Goal: Task Accomplishment & Management: Manage account settings

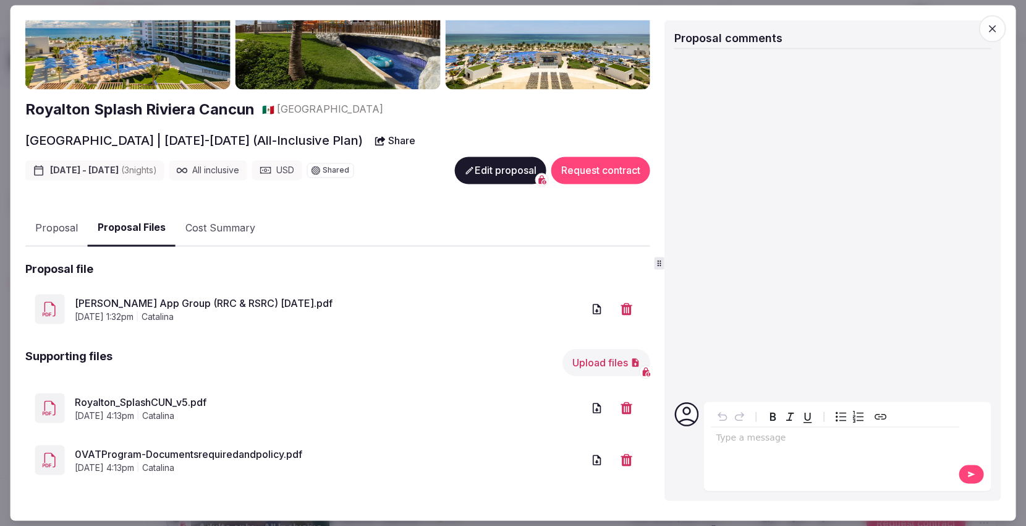
scroll to position [69, 0]
click at [194, 296] on link "[PERSON_NAME] App Group (RRC & RSRC) [DATE].pdf" at bounding box center [329, 302] width 509 height 15
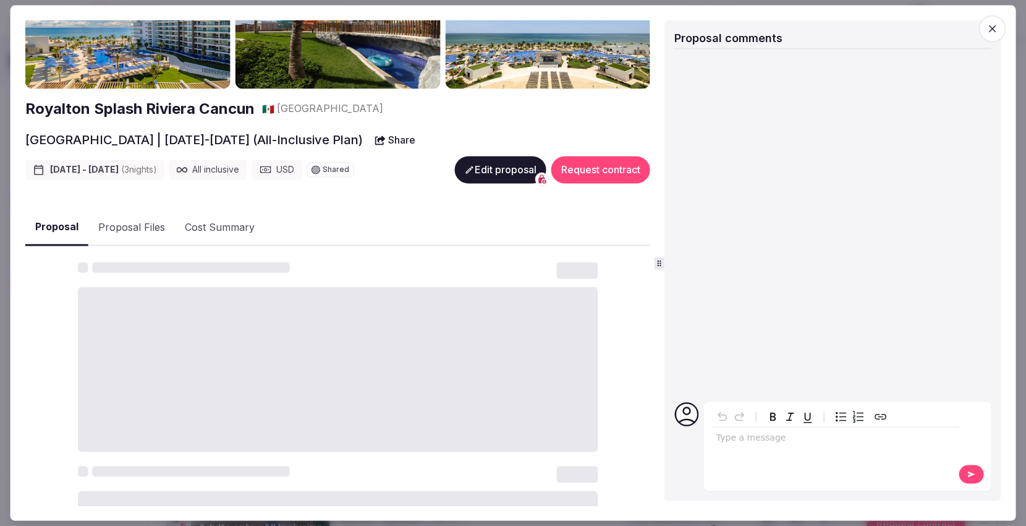
click at [65, 224] on button "Proposal" at bounding box center [56, 228] width 63 height 36
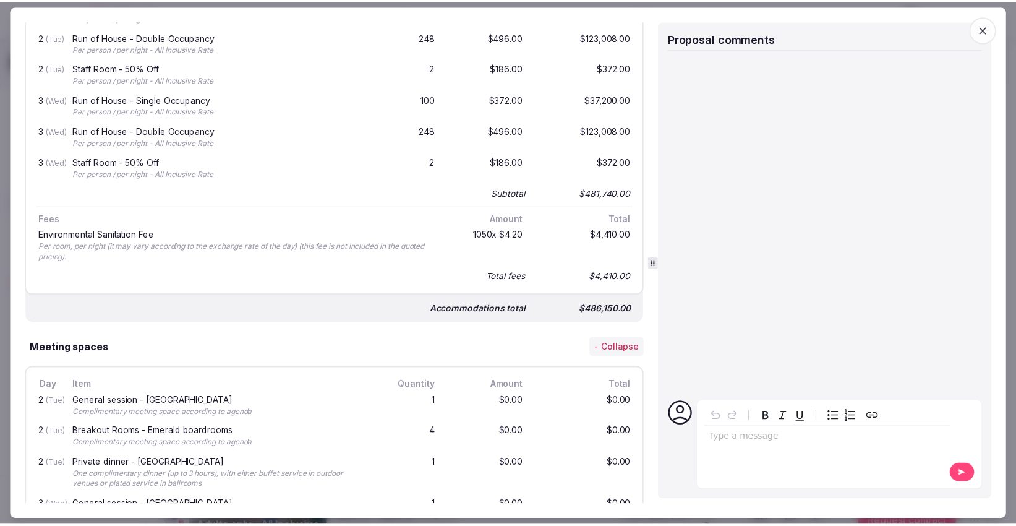
scroll to position [756, 0]
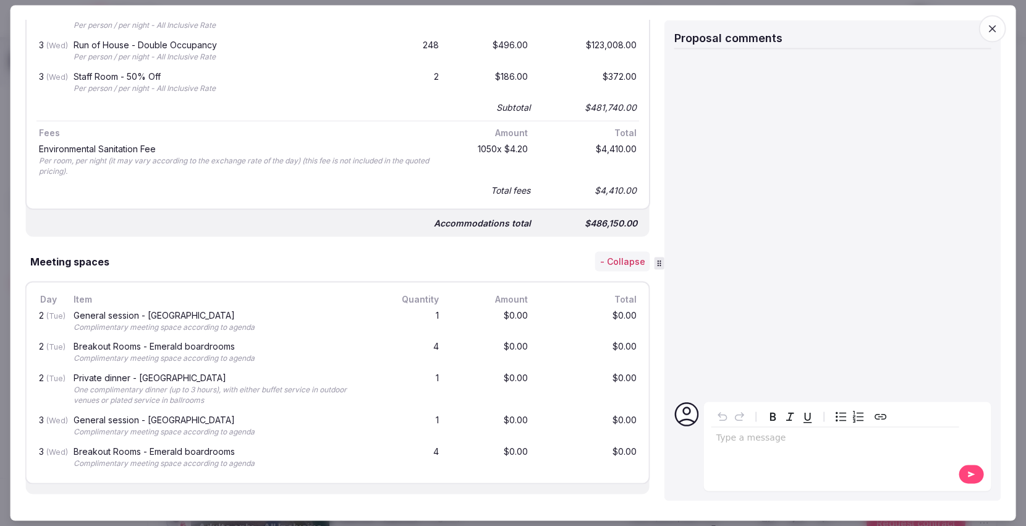
click at [998, 31] on icon "button" at bounding box center [992, 29] width 12 height 12
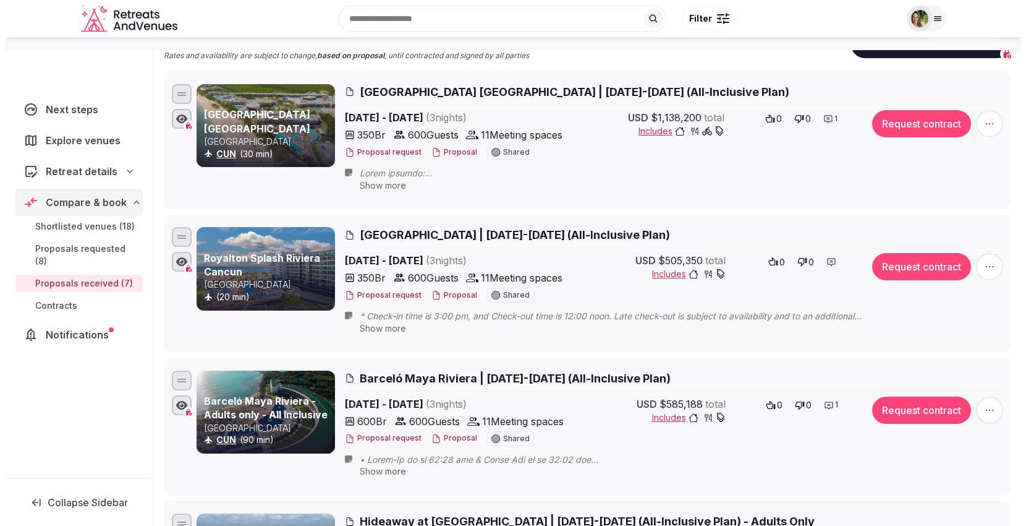
scroll to position [275, 0]
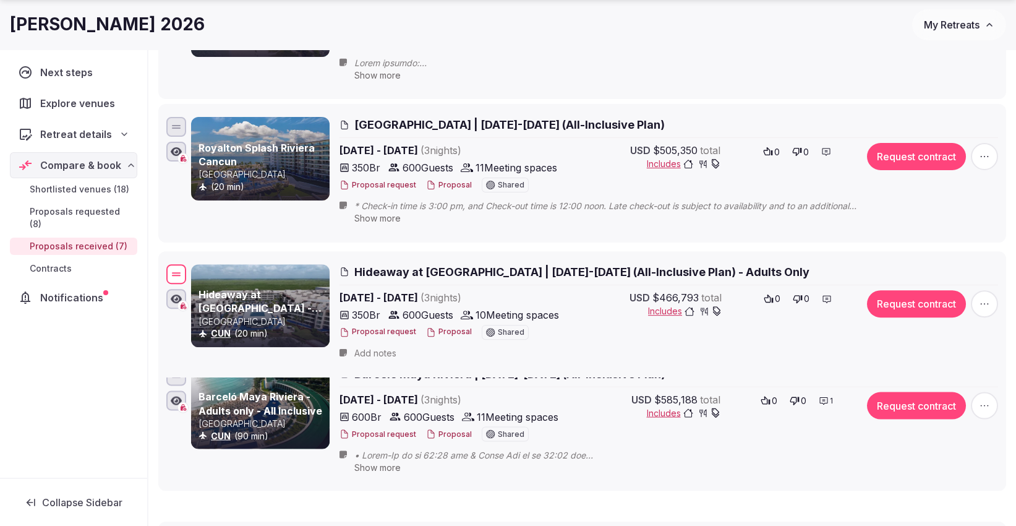
drag, startPoint x: 177, startPoint y: 411, endPoint x: 179, endPoint y: 271, distance: 139.1
click at [179, 271] on div at bounding box center [176, 274] width 20 height 20
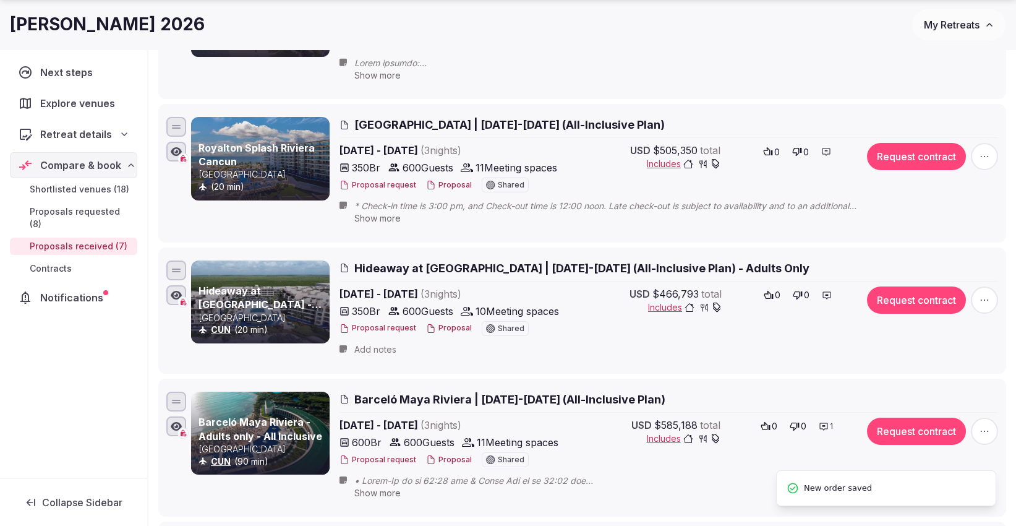
click at [454, 324] on button "Proposal" at bounding box center [449, 328] width 46 height 11
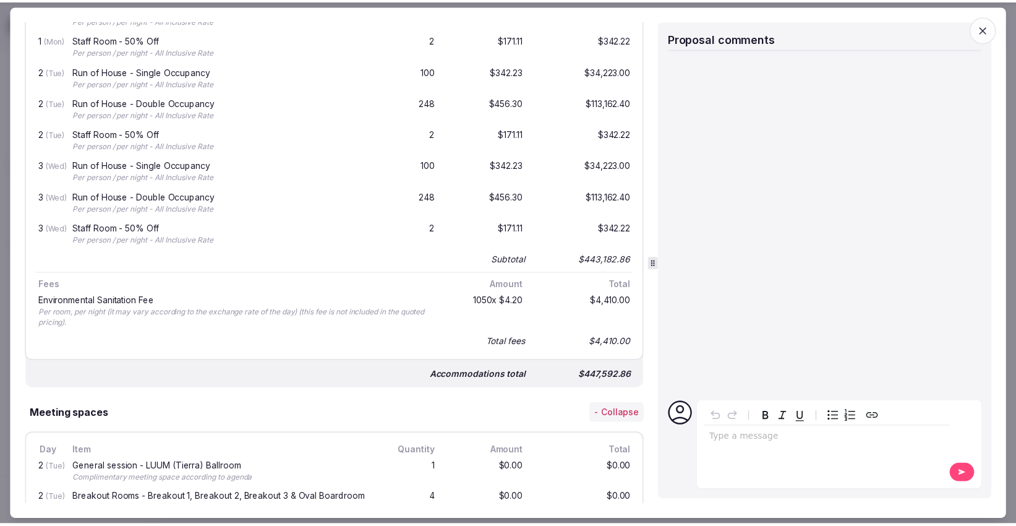
scroll to position [549, 0]
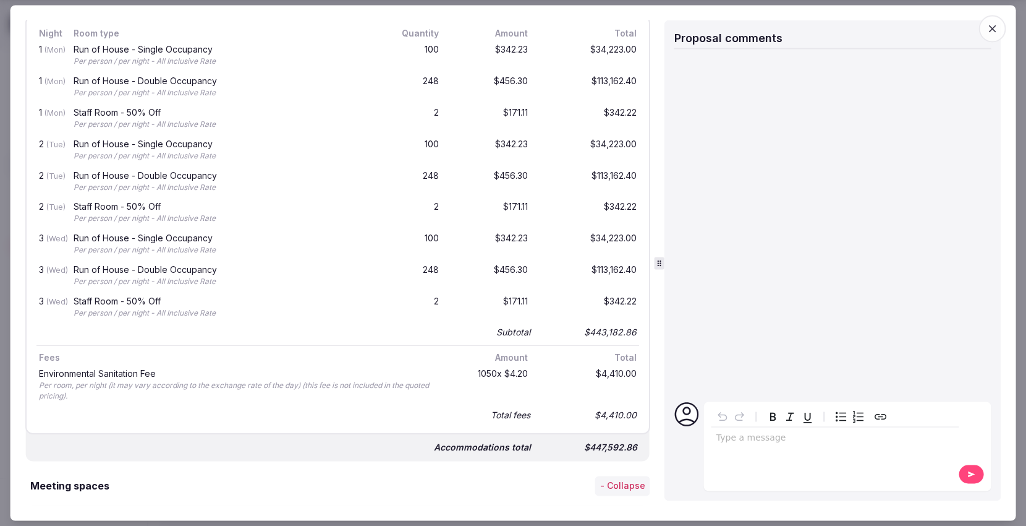
click at [998, 27] on span "button" at bounding box center [992, 28] width 27 height 27
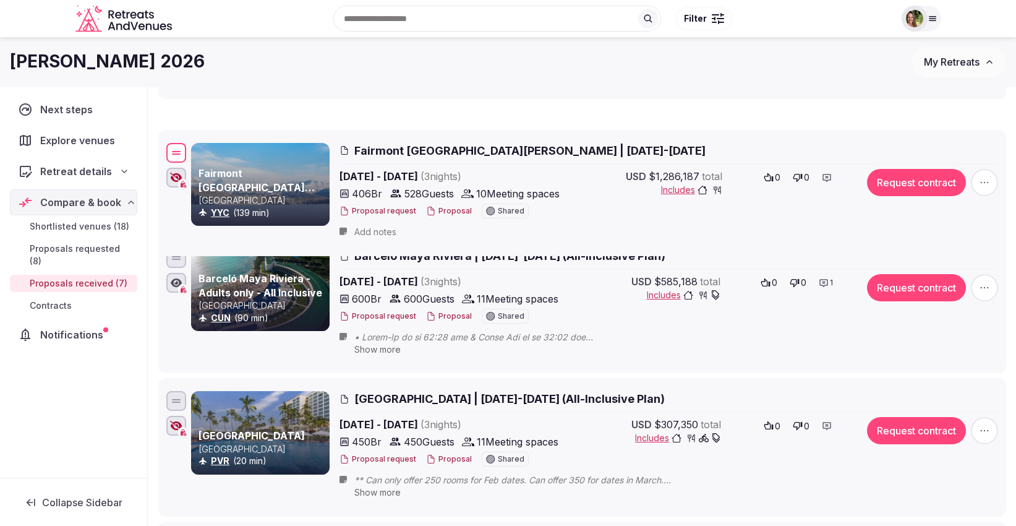
drag, startPoint x: 174, startPoint y: 408, endPoint x: 160, endPoint y: 145, distance: 262.6
click at [160, 145] on li "Fairmont [GEOGRAPHIC_DATA][PERSON_NAME] Canada YYC (139 min) [GEOGRAPHIC_DATA][…" at bounding box center [582, 193] width 848 height 126
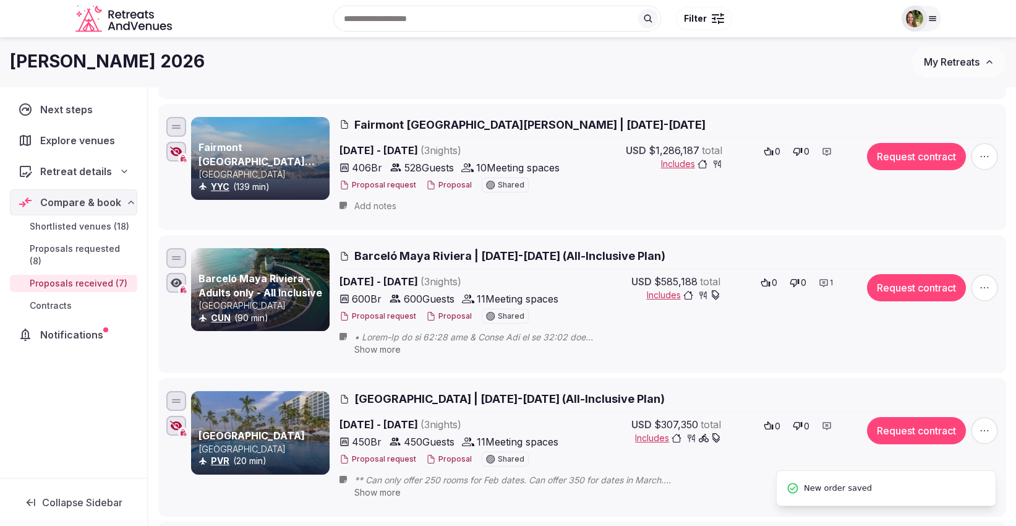
click at [450, 184] on button "Proposal" at bounding box center [449, 185] width 46 height 11
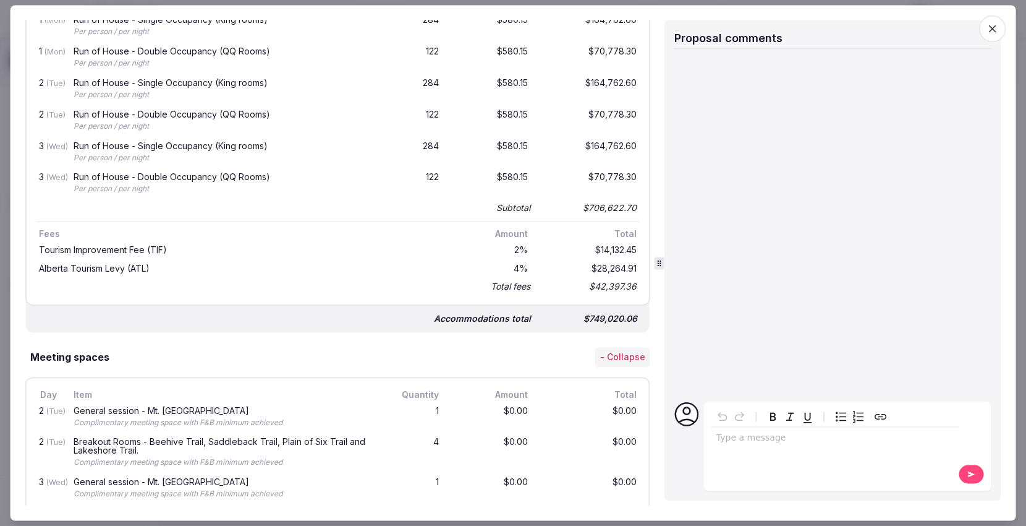
scroll to position [687, 0]
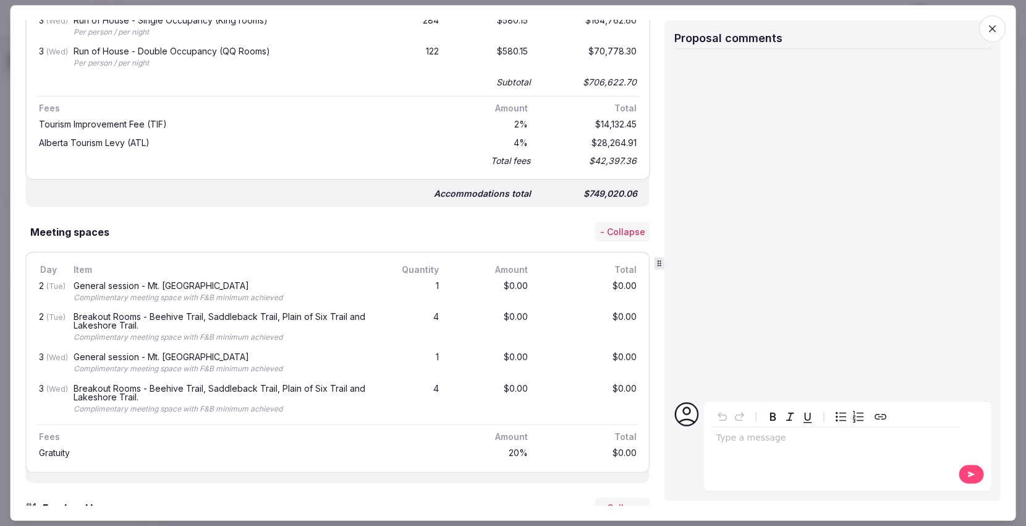
drag, startPoint x: 991, startPoint y: 29, endPoint x: 429, endPoint y: 320, distance: 632.2
click at [429, 320] on div "Proposal Proposal Proposal details for [GEOGRAPHIC_DATA][PERSON_NAME] | [DATE]-…" at bounding box center [514, 263] width 1006 height 515
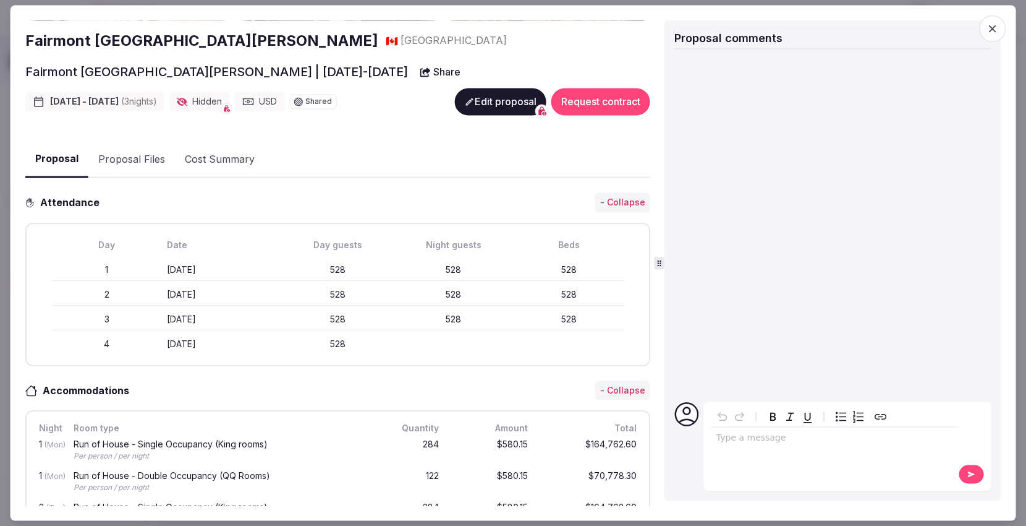
scroll to position [0, 0]
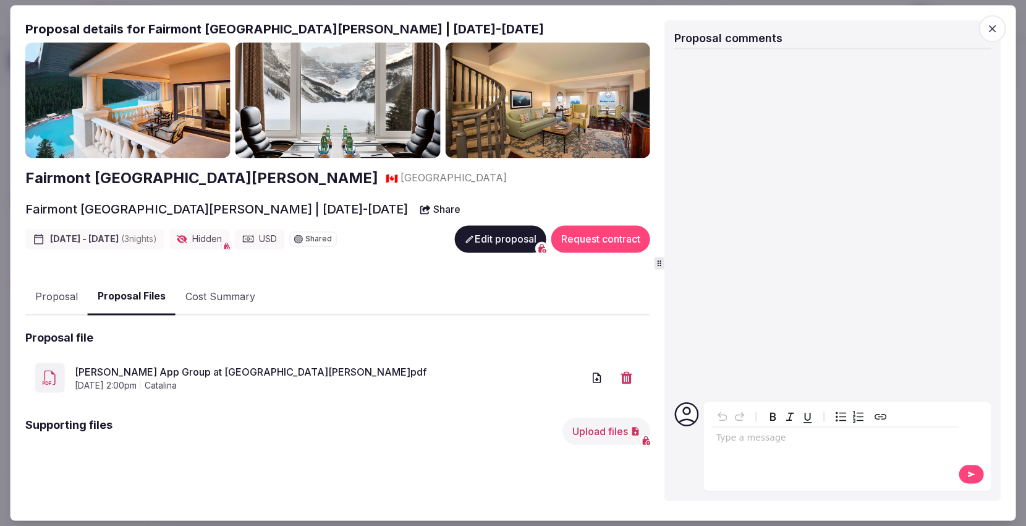
click at [237, 370] on link "[PERSON_NAME] App Group at [GEOGRAPHIC_DATA][PERSON_NAME]pdf" at bounding box center [329, 371] width 509 height 15
click at [49, 294] on button "Proposal" at bounding box center [56, 297] width 62 height 36
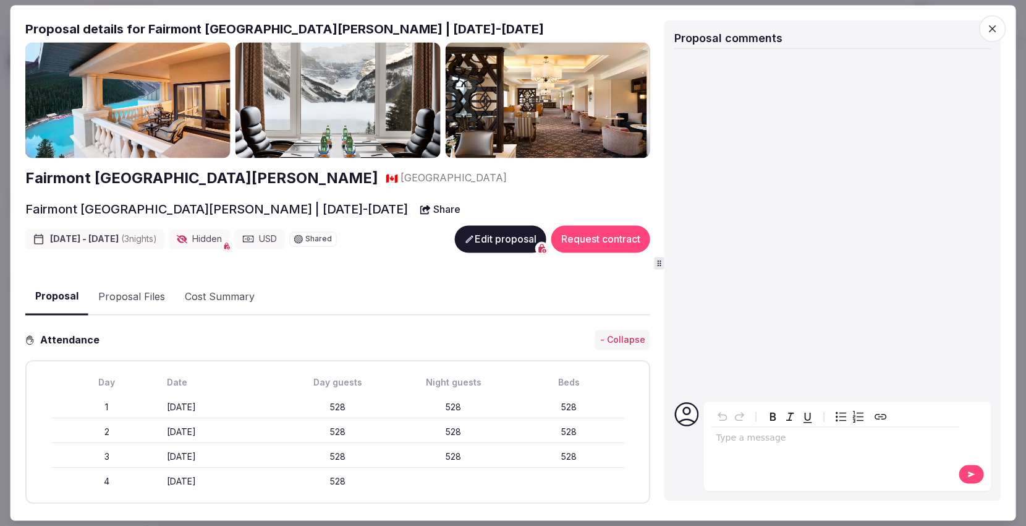
click at [996, 31] on icon "button" at bounding box center [992, 29] width 12 height 12
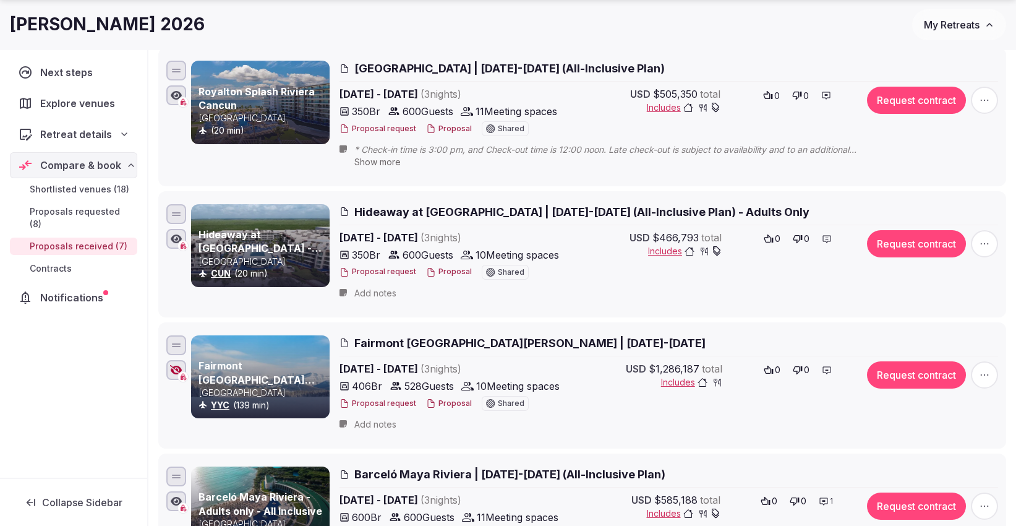
scroll to position [343, 0]
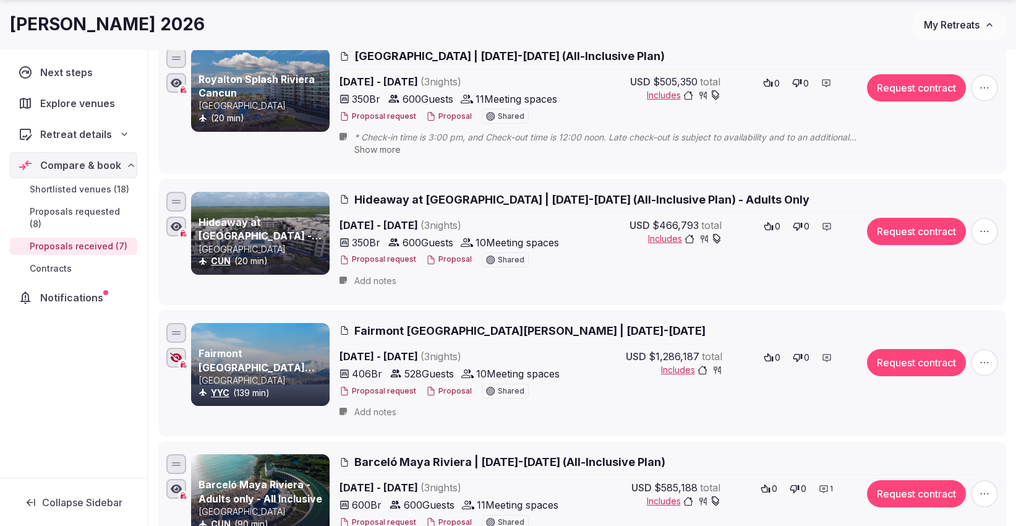
click at [829, 353] on icon at bounding box center [827, 357] width 10 height 10
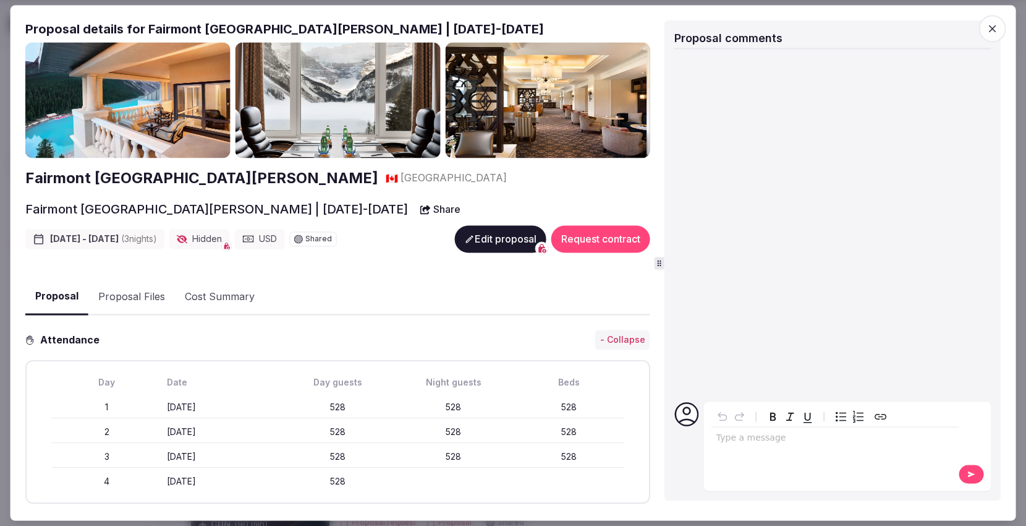
click at [784, 445] on div "editable markdown" at bounding box center [836, 439] width 248 height 25
click at [969, 469] on button at bounding box center [971, 474] width 25 height 19
click at [999, 28] on icon "button" at bounding box center [992, 29] width 12 height 12
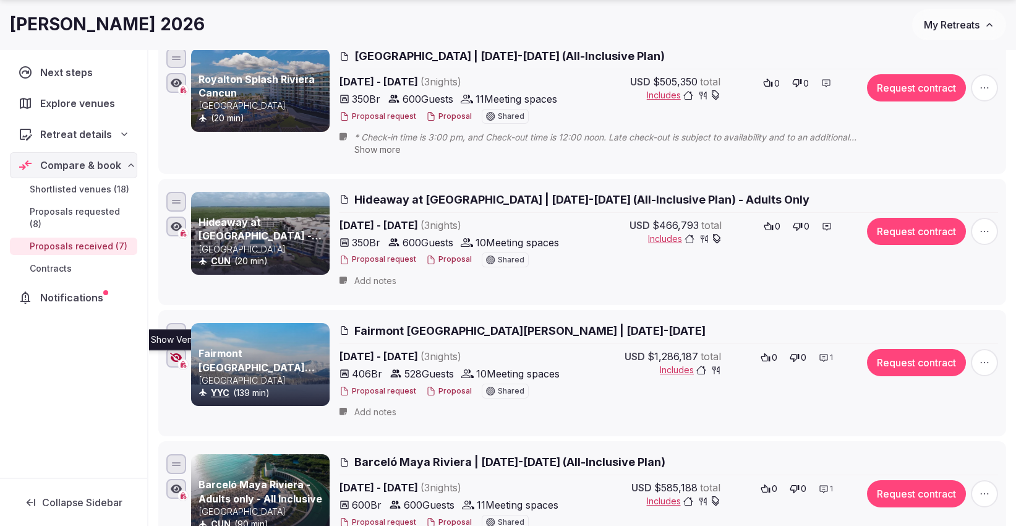
click at [174, 353] on icon "button" at bounding box center [176, 357] width 12 height 10
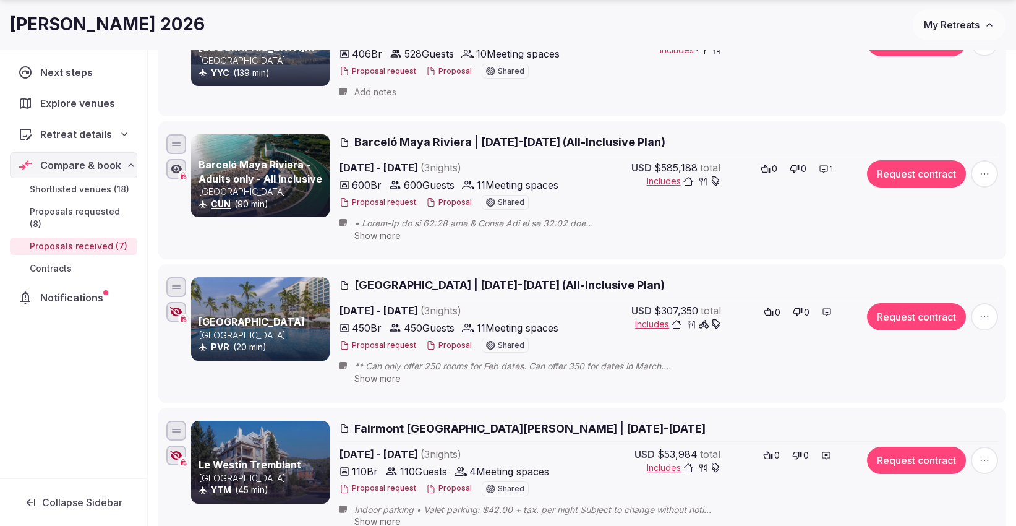
scroll to position [687, 0]
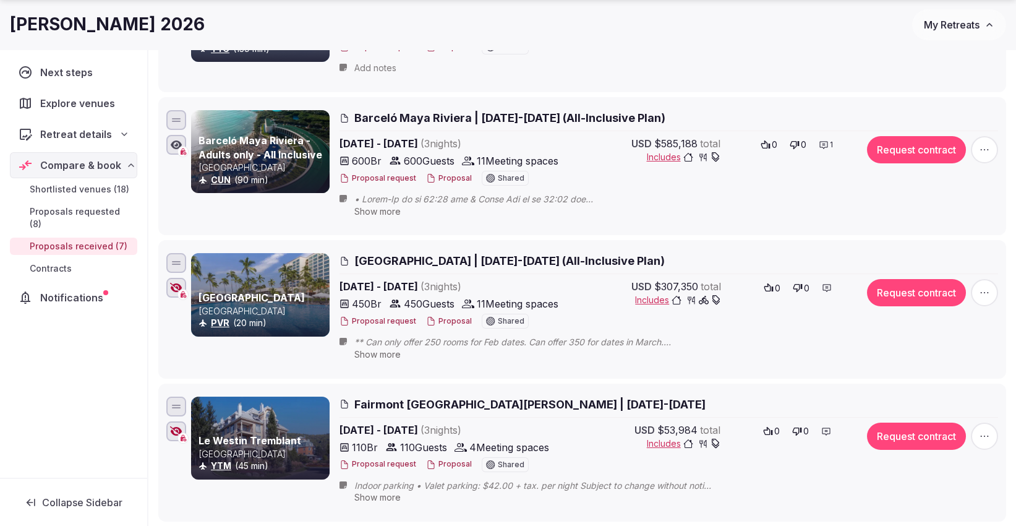
click at [989, 294] on icon "button" at bounding box center [984, 292] width 12 height 12
click at [294, 345] on div "[GEOGRAPHIC_DATA] Mexico PVR (20 min)" at bounding box center [260, 309] width 139 height 112
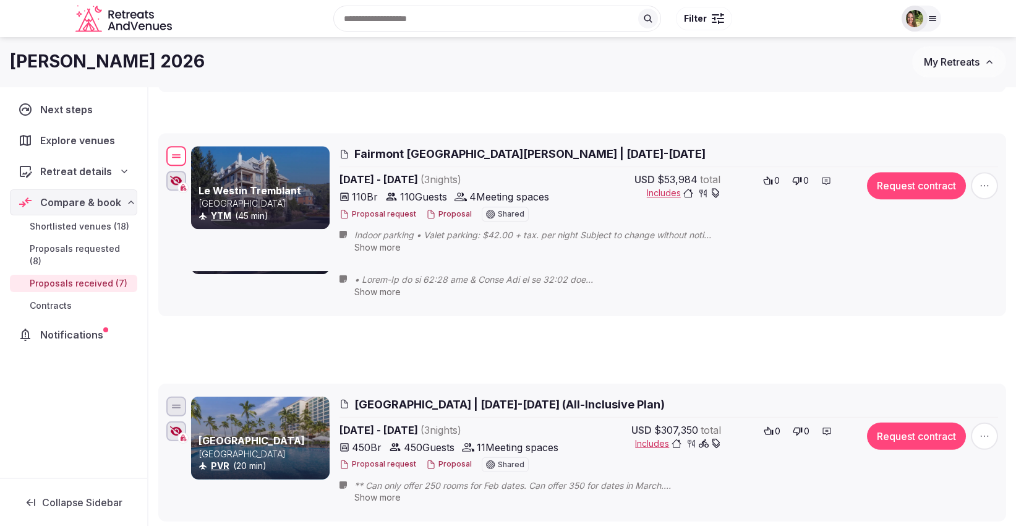
drag, startPoint x: 176, startPoint y: 400, endPoint x: 176, endPoint y: 145, distance: 255.4
click at [176, 146] on div at bounding box center [176, 156] width 20 height 20
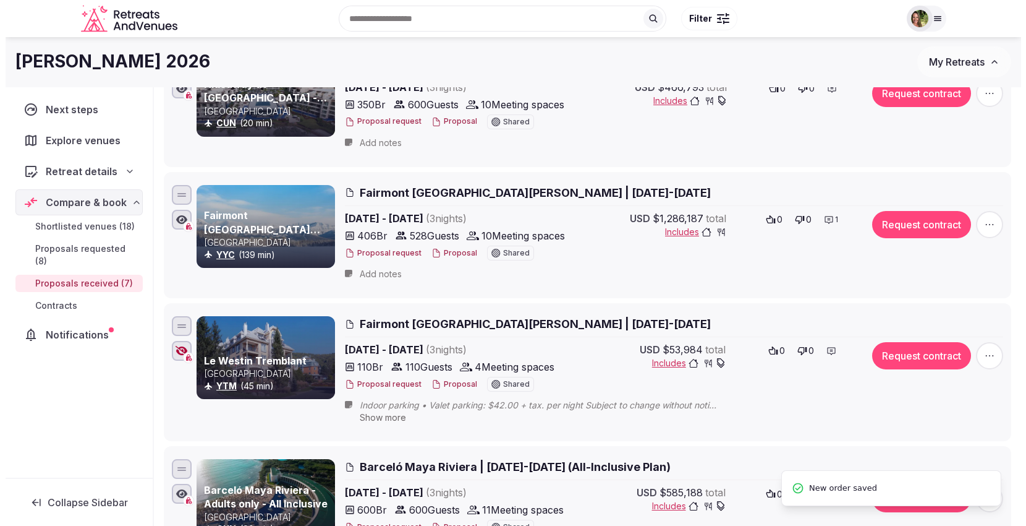
scroll to position [480, 0]
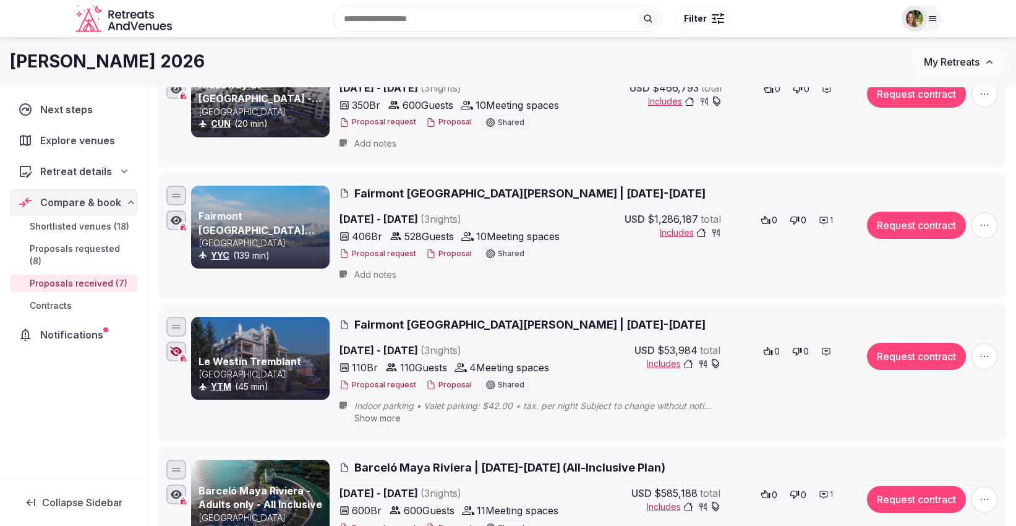
click at [456, 384] on button "Proposal" at bounding box center [449, 385] width 46 height 11
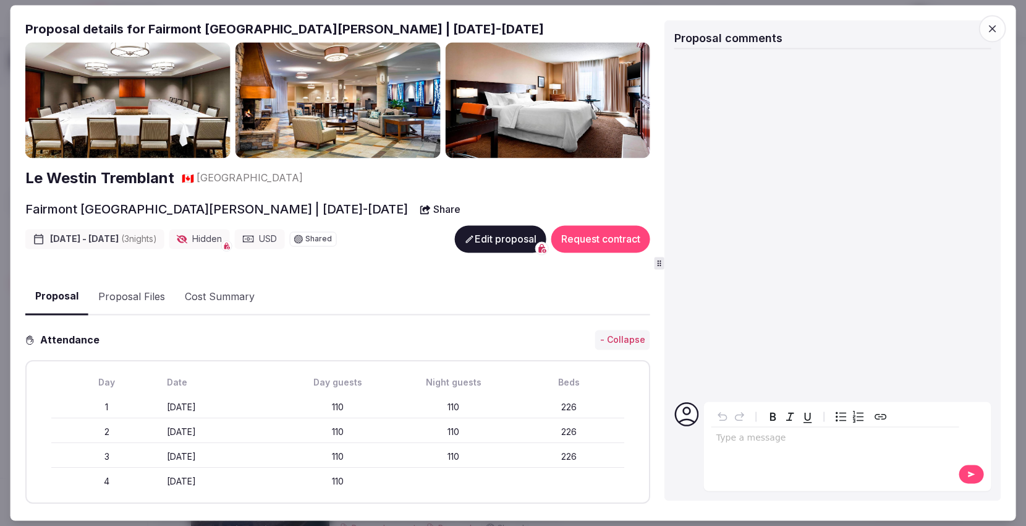
click at [492, 229] on button "Edit proposal" at bounding box center [501, 239] width 92 height 27
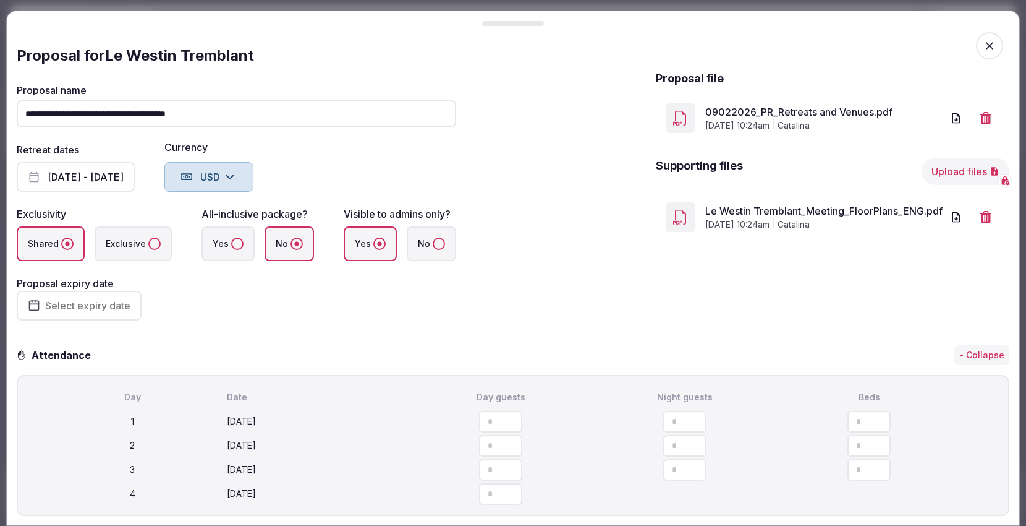
click at [125, 109] on input "**********" at bounding box center [237, 113] width 440 height 27
drag, startPoint x: 261, startPoint y: 55, endPoint x: 113, endPoint y: 50, distance: 147.9
click at [114, 52] on div "Proposal for Le Westin Tremblant" at bounding box center [513, 56] width 993 height 20
click at [103, 55] on div "Proposal for Le Westin Tremblant" at bounding box center [513, 56] width 993 height 20
click at [140, 111] on input "**********" at bounding box center [237, 113] width 440 height 27
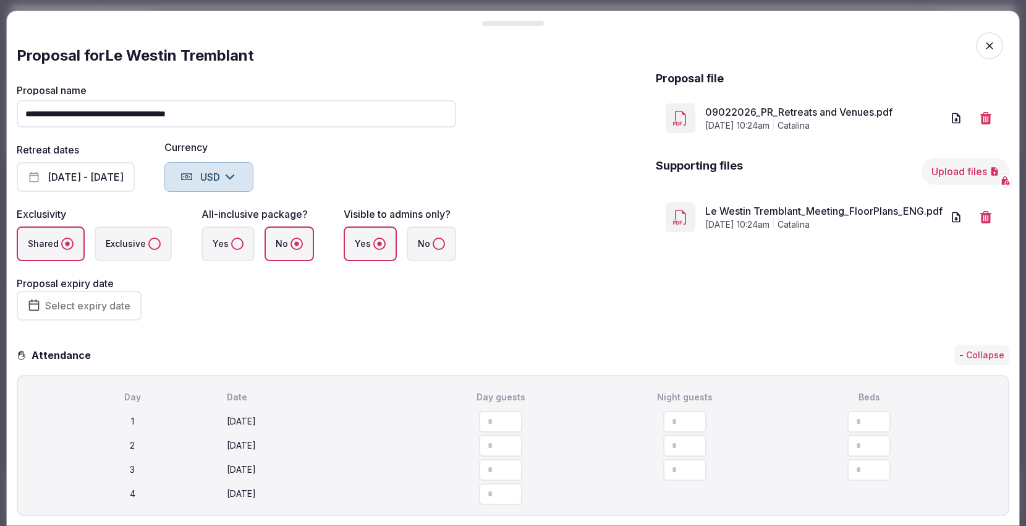
drag, startPoint x: 149, startPoint y: 111, endPoint x: 6, endPoint y: 113, distance: 142.9
click at [17, 113] on input "**********" at bounding box center [237, 113] width 440 height 27
type input "**********"
click at [565, 159] on div "**********" at bounding box center [513, 202] width 993 height 265
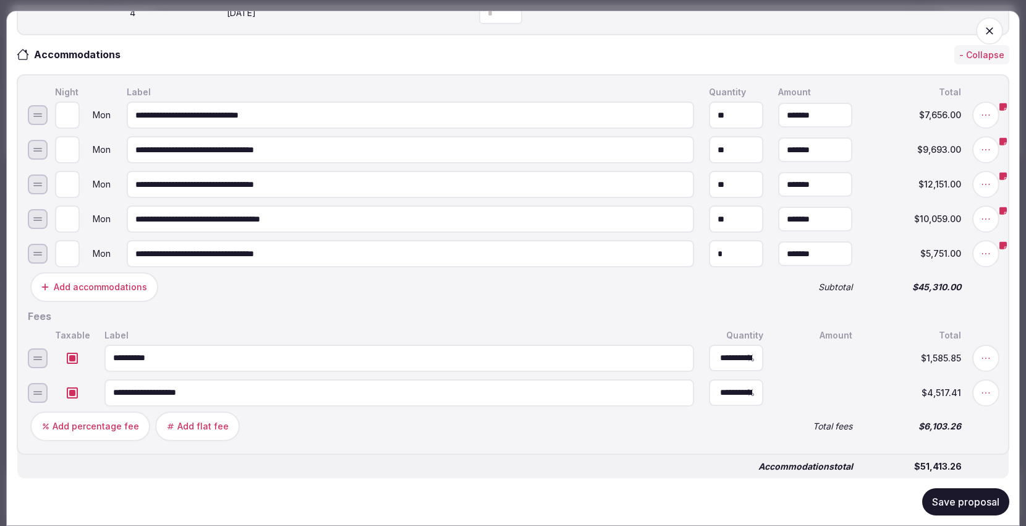
click at [967, 506] on button "Save proposal" at bounding box center [966, 501] width 87 height 27
click at [950, 501] on button "Save proposal" at bounding box center [966, 501] width 87 height 27
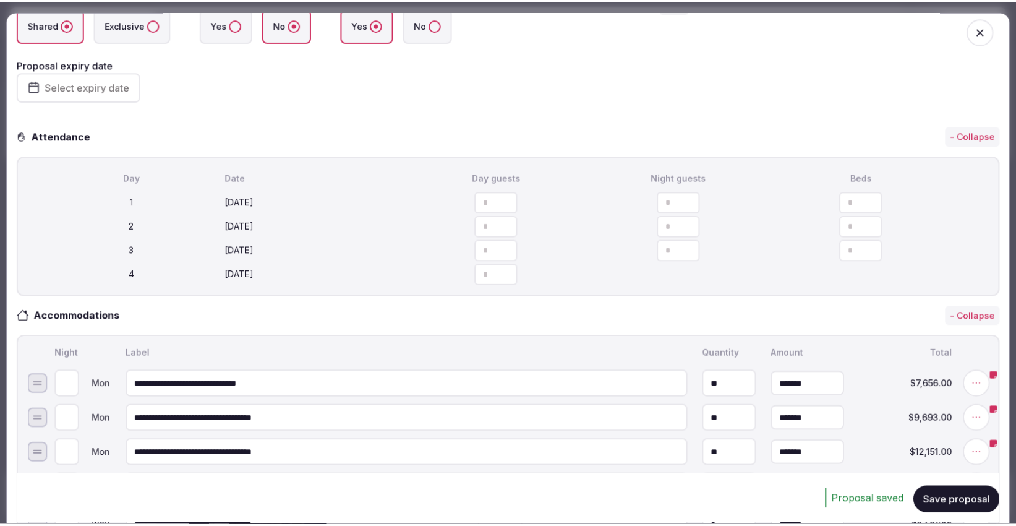
scroll to position [0, 0]
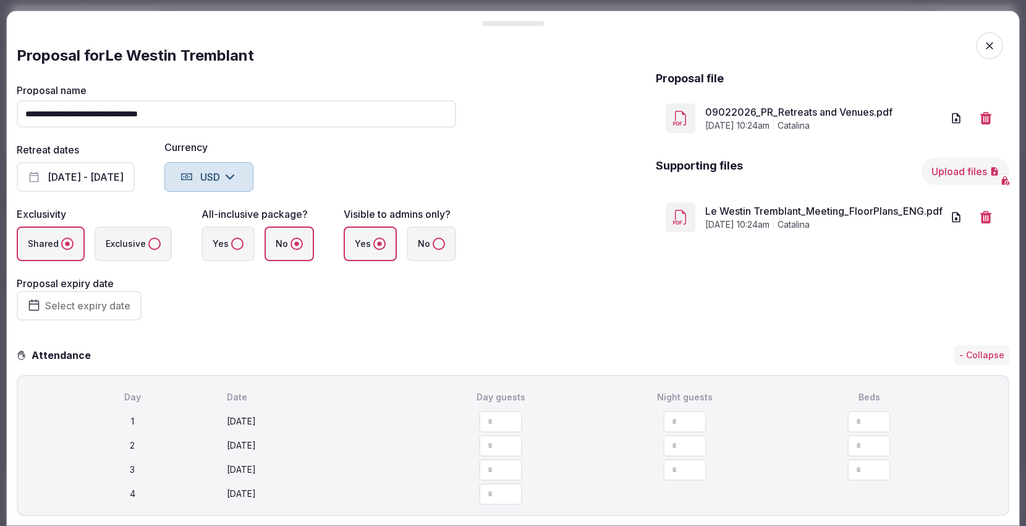
drag, startPoint x: 979, startPoint y: 45, endPoint x: 938, endPoint y: 45, distance: 41.4
click at [986, 45] on icon "button" at bounding box center [989, 45] width 7 height 7
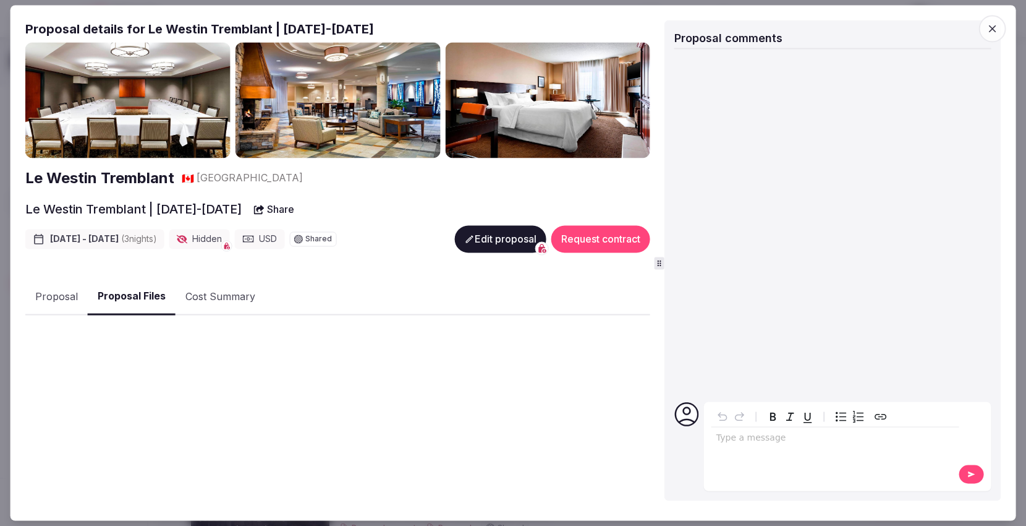
click at [141, 296] on button "Proposal Files" at bounding box center [132, 297] width 88 height 36
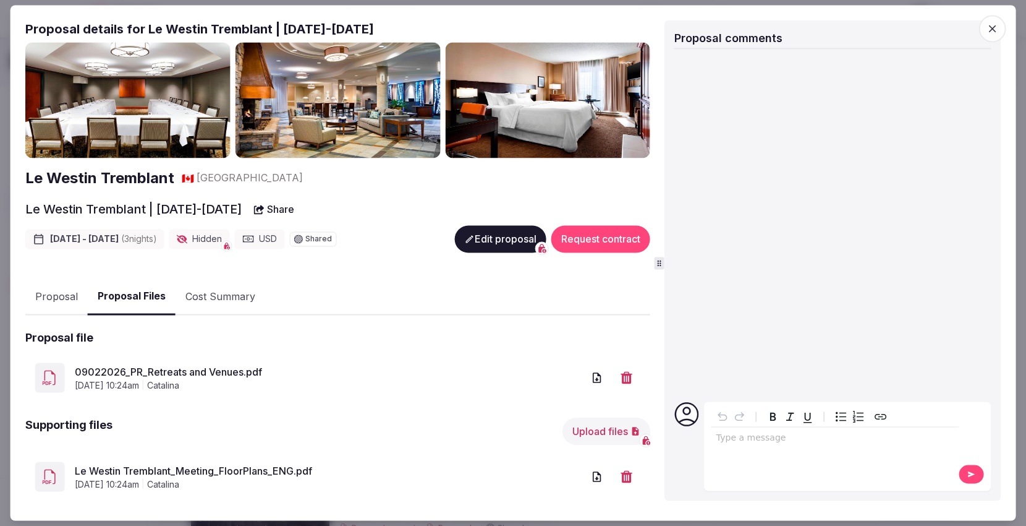
click at [203, 369] on link "09022026_PR_Retreats and Venues.pdf" at bounding box center [329, 371] width 509 height 15
click at [142, 367] on link "09022026_PR_Retreats and Venues.pdf" at bounding box center [329, 371] width 509 height 15
click at [994, 28] on icon "button" at bounding box center [992, 29] width 12 height 12
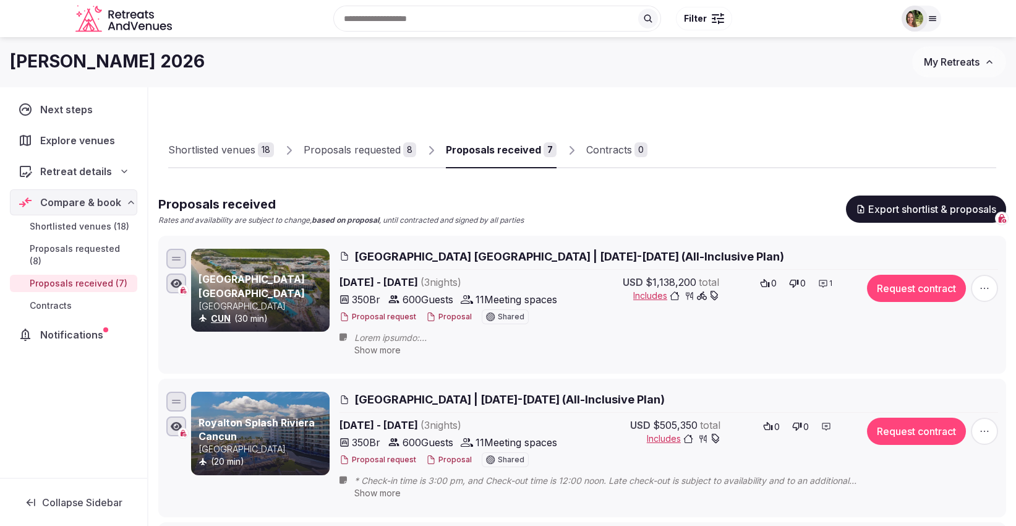
click at [349, 150] on div "Proposals requested" at bounding box center [352, 149] width 97 height 15
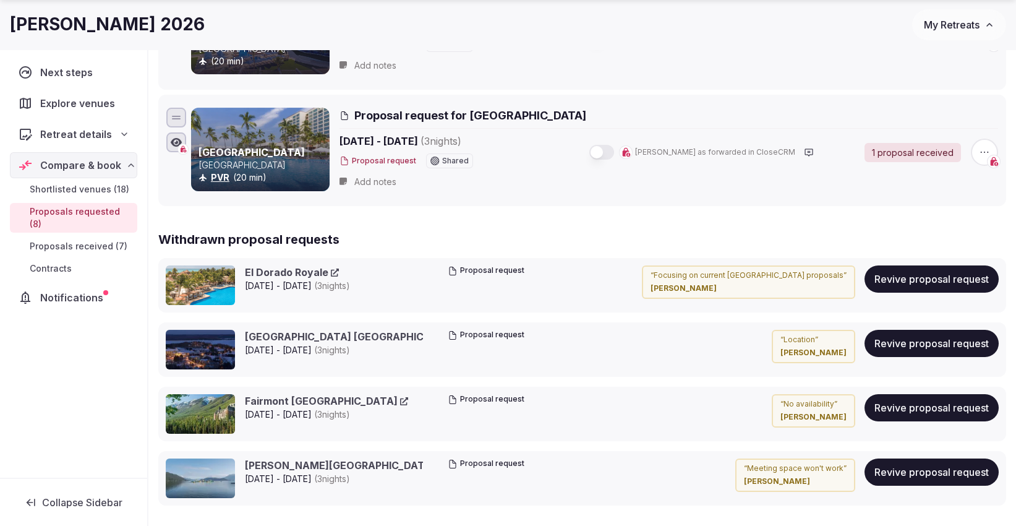
scroll to position [1030, 0]
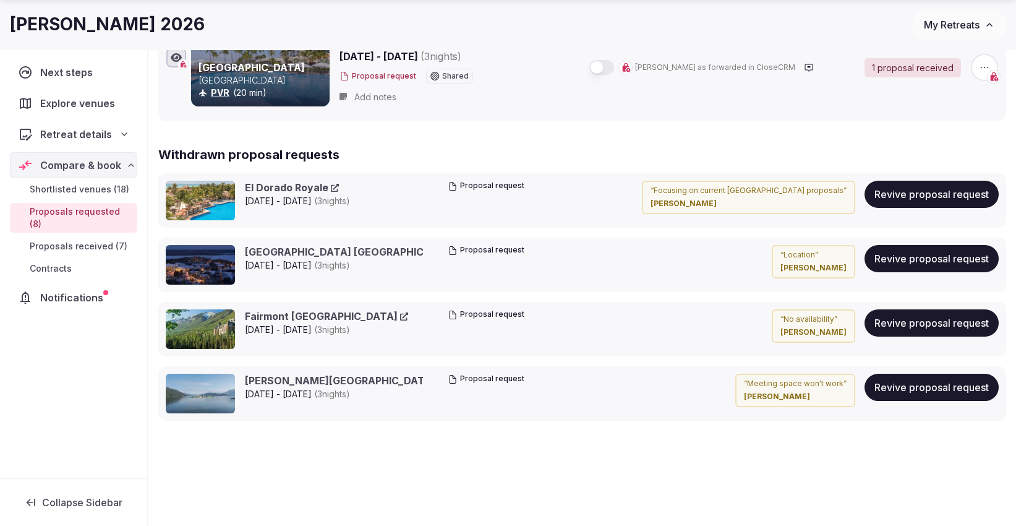
click at [930, 189] on button "Revive proposal request" at bounding box center [931, 194] width 134 height 27
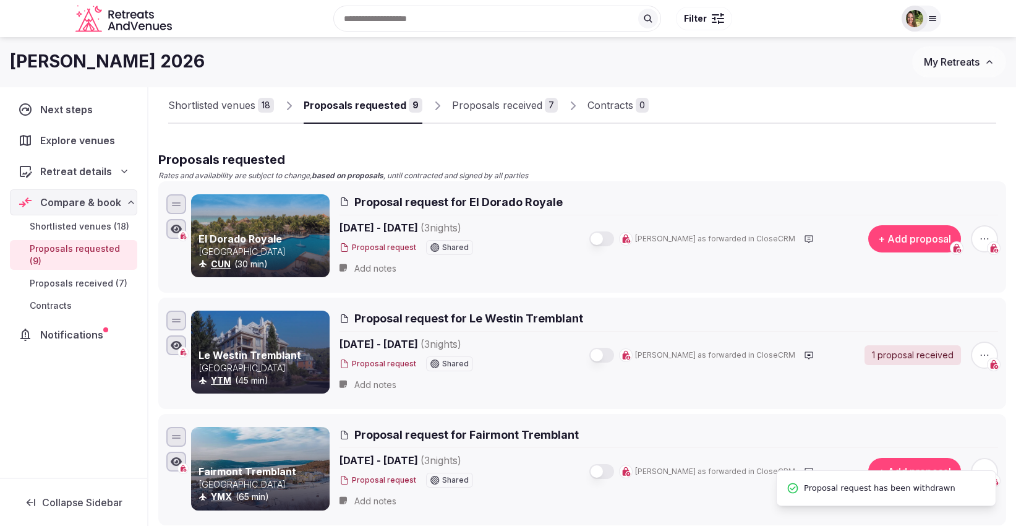
scroll to position [0, 0]
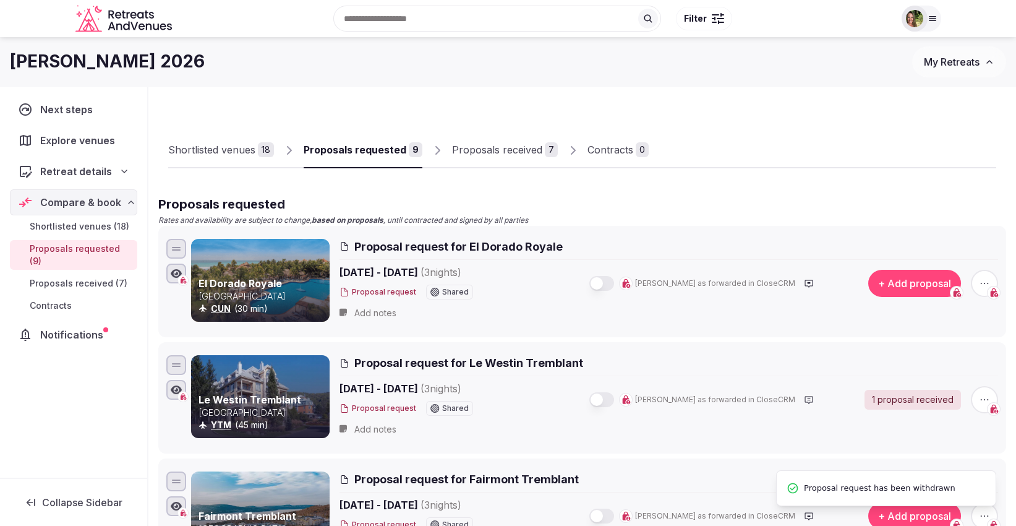
click at [519, 244] on span "Proposal request for El Dorado Royale" at bounding box center [458, 246] width 208 height 15
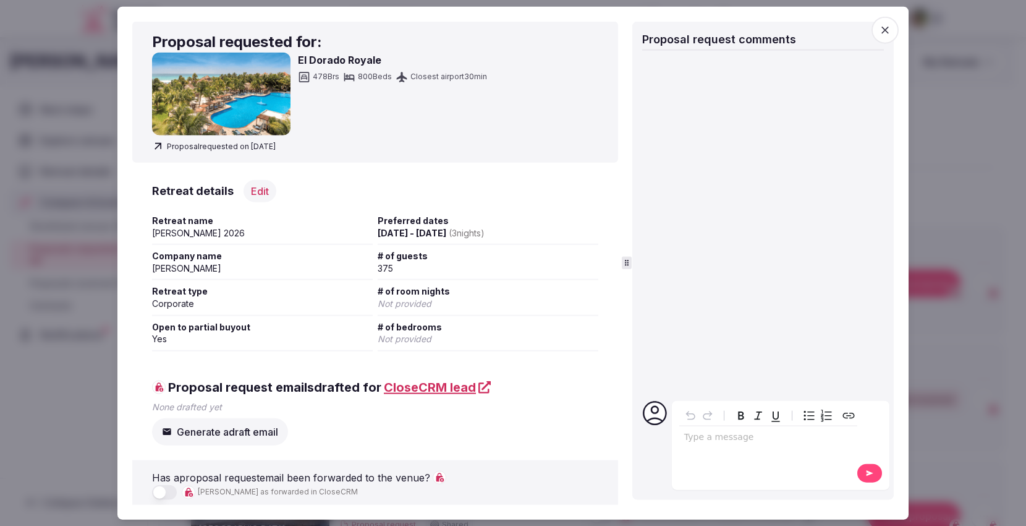
click at [335, 56] on h3 "El Dorado Royale" at bounding box center [392, 59] width 189 height 15
click at [224, 98] on img at bounding box center [221, 93] width 139 height 83
click at [884, 27] on icon "button" at bounding box center [885, 30] width 12 height 12
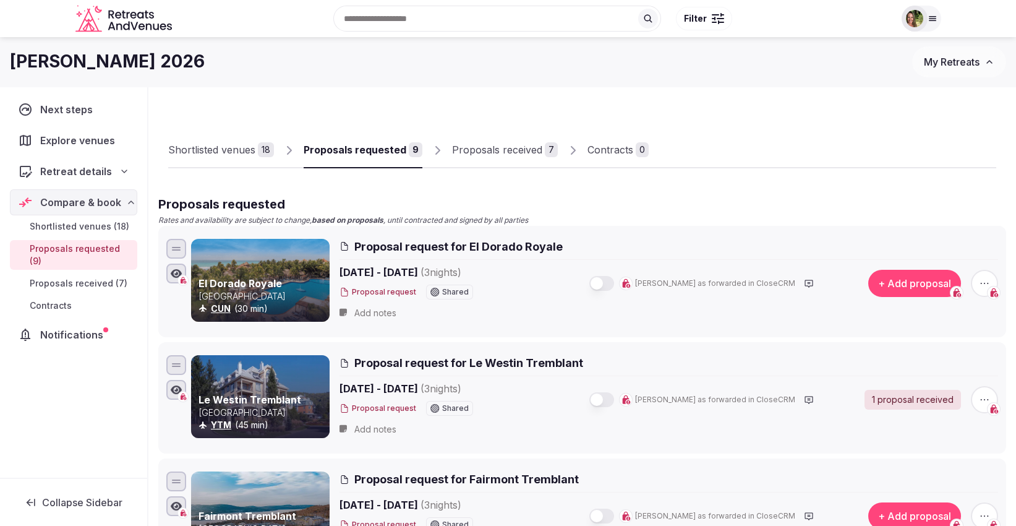
click at [224, 156] on div "Shortlisted venues" at bounding box center [211, 149] width 87 height 15
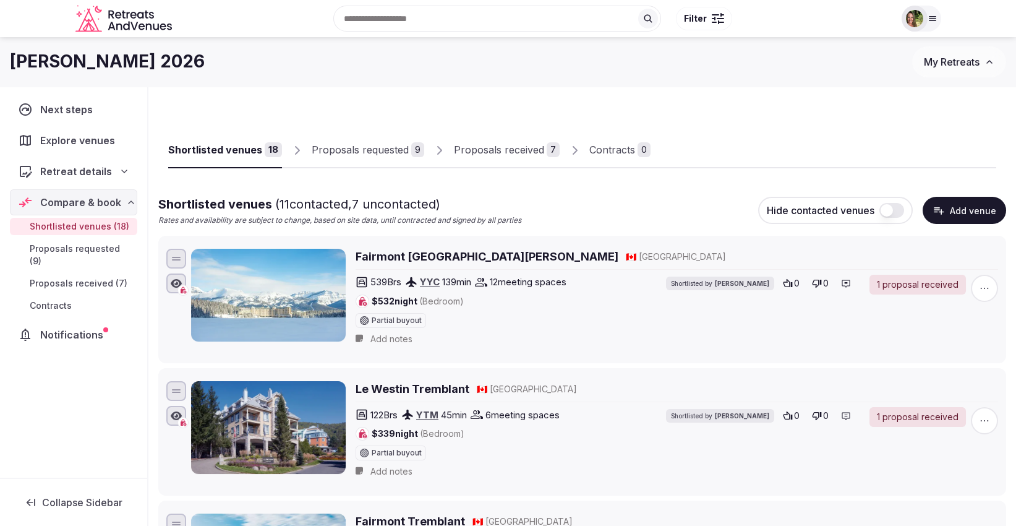
click at [344, 153] on div "Proposals requested" at bounding box center [360, 149] width 97 height 15
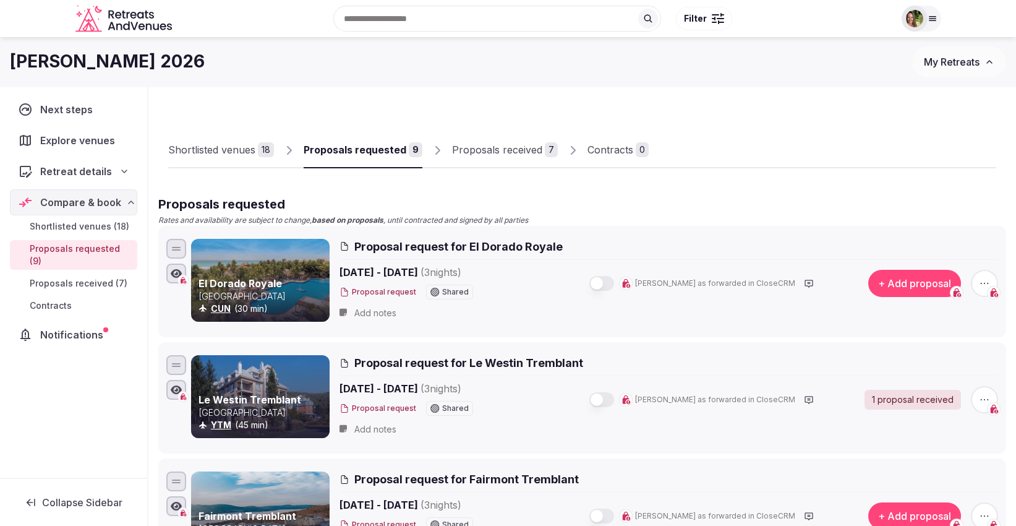
click at [498, 145] on div "Proposals received" at bounding box center [497, 149] width 90 height 15
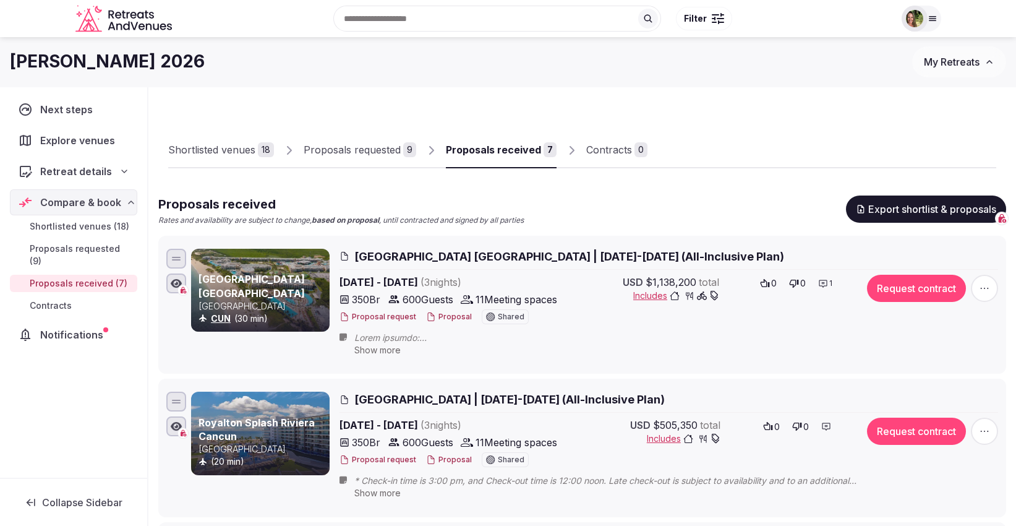
click at [456, 316] on button "Proposal" at bounding box center [449, 317] width 46 height 11
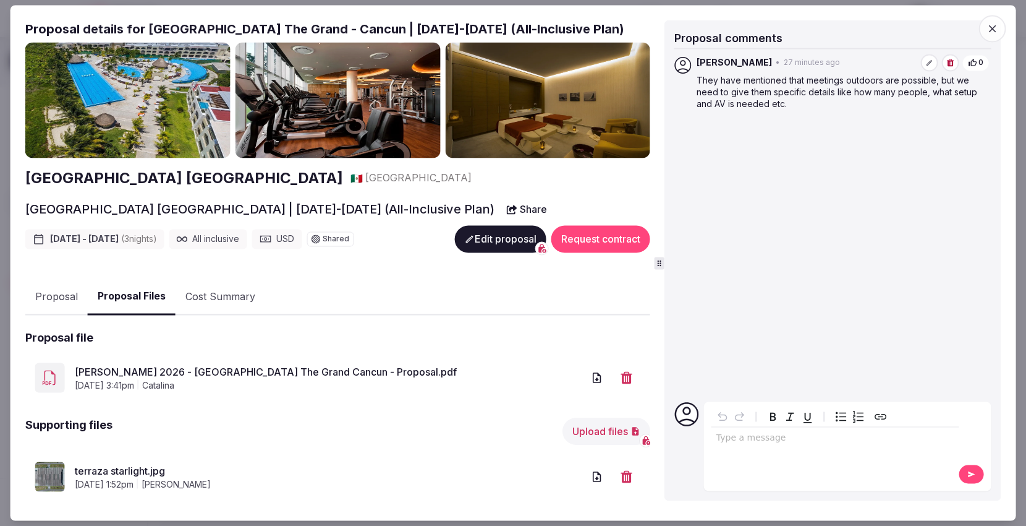
click at [144, 296] on button "Proposal Files" at bounding box center [132, 297] width 88 height 36
click at [500, 205] on button "Share" at bounding box center [527, 209] width 55 height 22
click at [995, 25] on icon "button" at bounding box center [992, 29] width 12 height 12
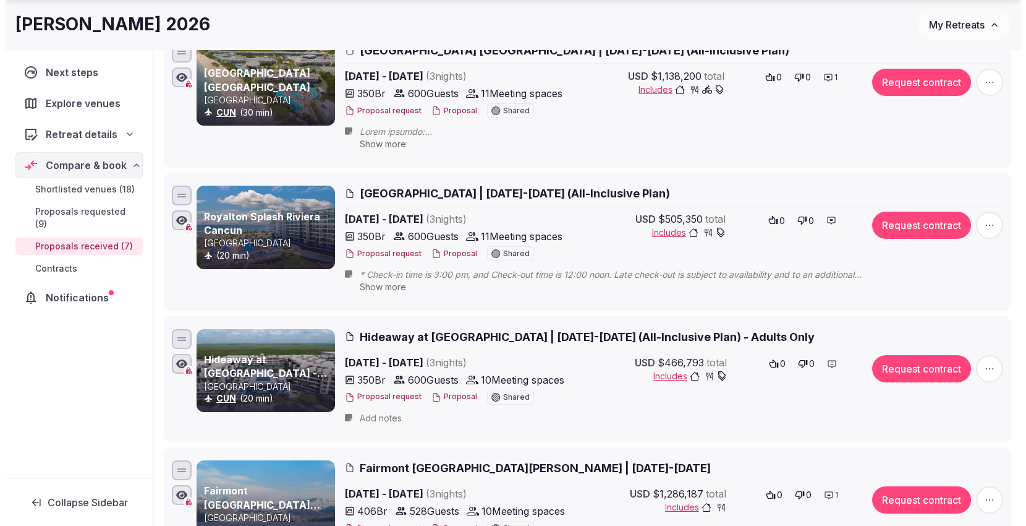
scroll to position [412, 0]
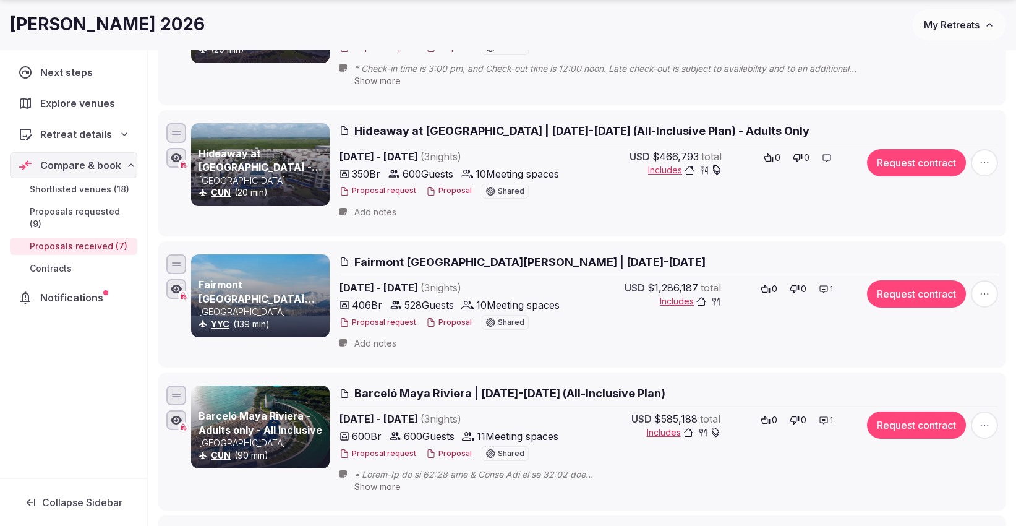
click at [439, 321] on button "Proposal" at bounding box center [449, 322] width 46 height 11
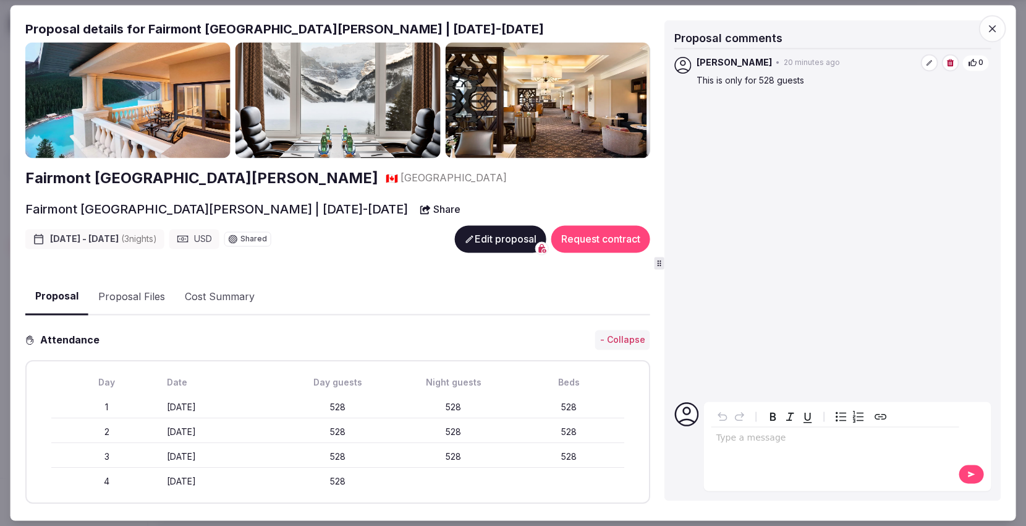
click at [413, 207] on button "Share" at bounding box center [440, 209] width 55 height 22
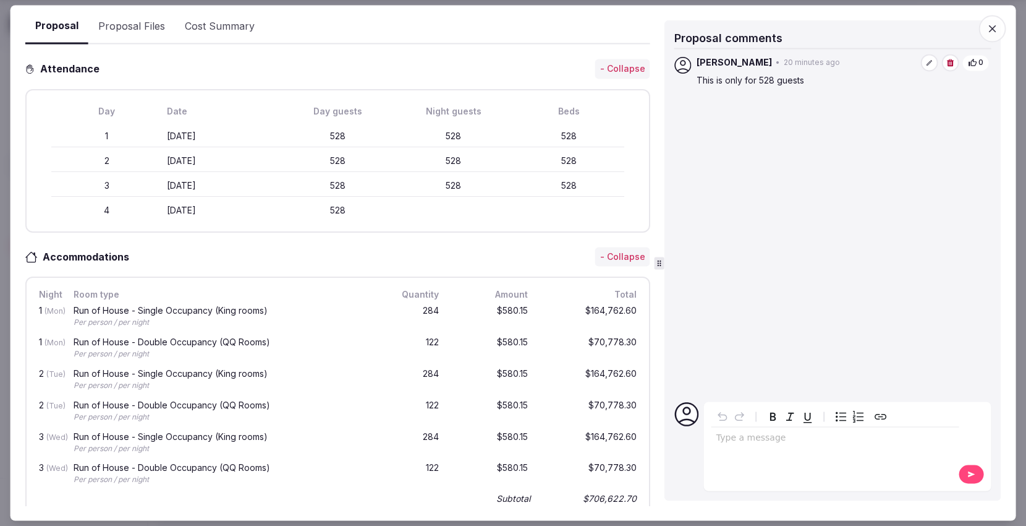
scroll to position [65, 0]
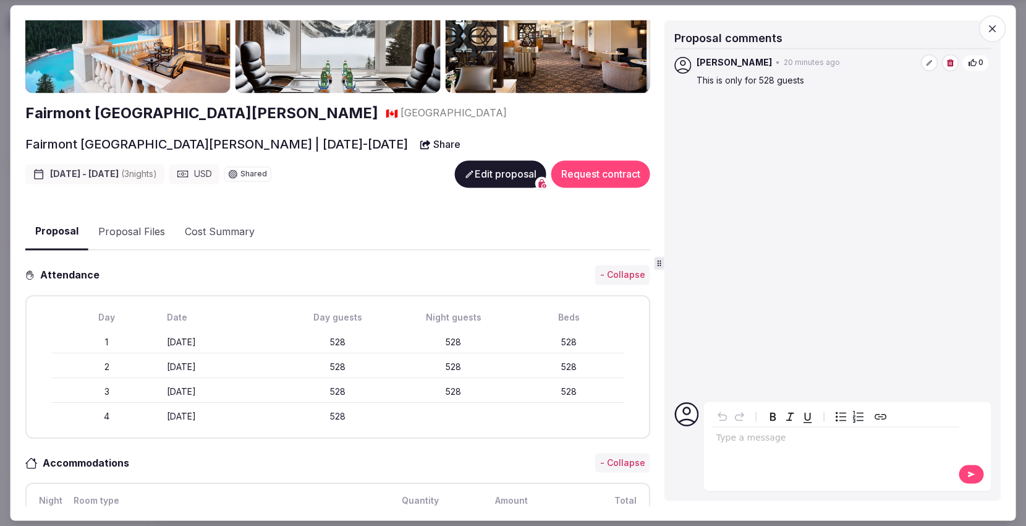
click at [56, 229] on button "Proposal" at bounding box center [56, 232] width 63 height 36
click at [210, 168] on div "USD" at bounding box center [194, 174] width 50 height 20
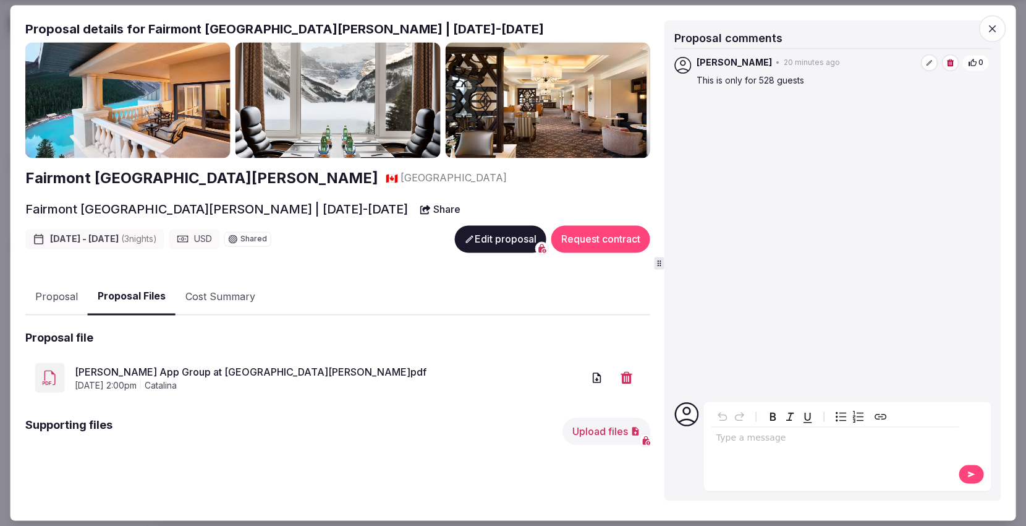
click at [228, 373] on link "[PERSON_NAME] App Group at [GEOGRAPHIC_DATA][PERSON_NAME]pdf" at bounding box center [329, 371] width 509 height 15
click at [220, 236] on div "USD" at bounding box center [194, 239] width 50 height 20
click at [476, 237] on button "Edit proposal" at bounding box center [501, 239] width 92 height 27
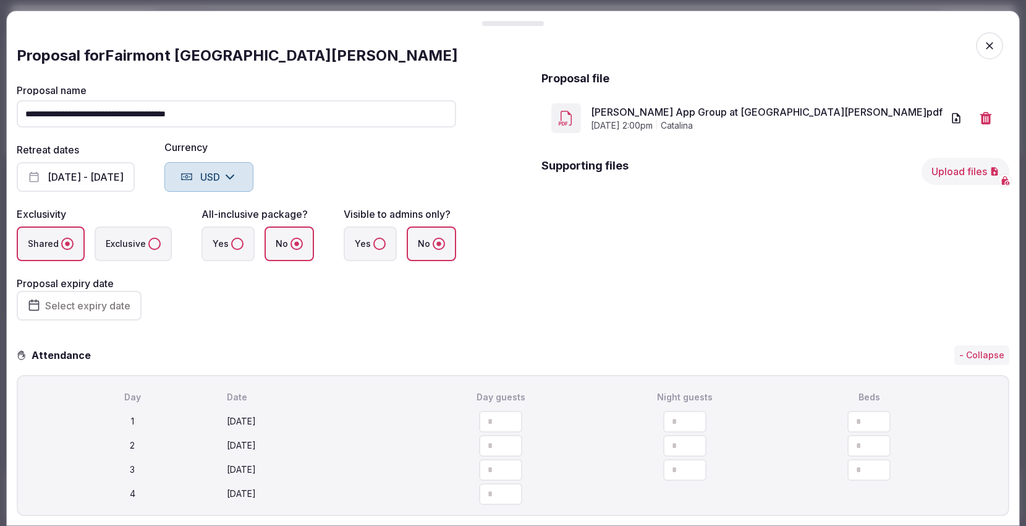
click at [214, 170] on button "USD" at bounding box center [208, 177] width 89 height 30
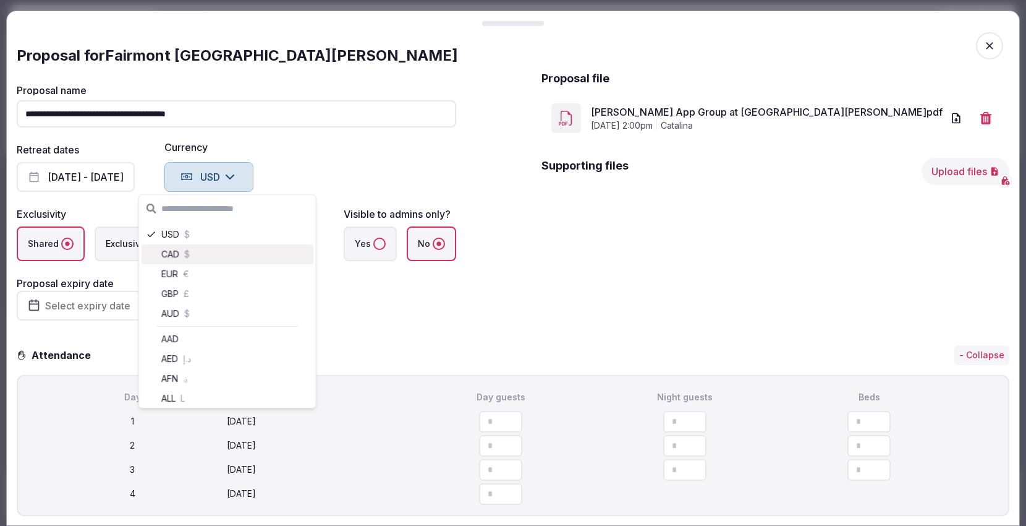
click at [189, 257] on span "$" at bounding box center [187, 254] width 6 height 12
type input "*********"
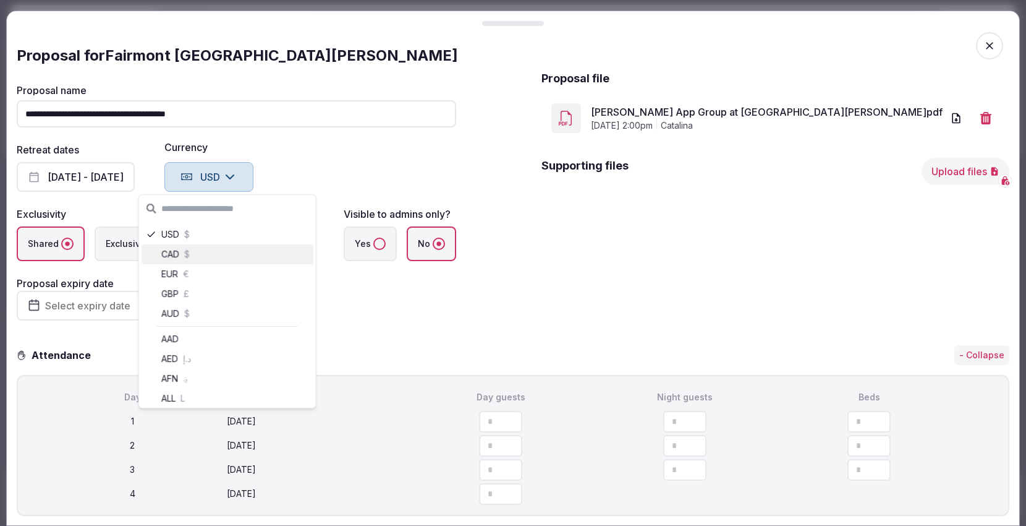
type input "*********"
type input "*******"
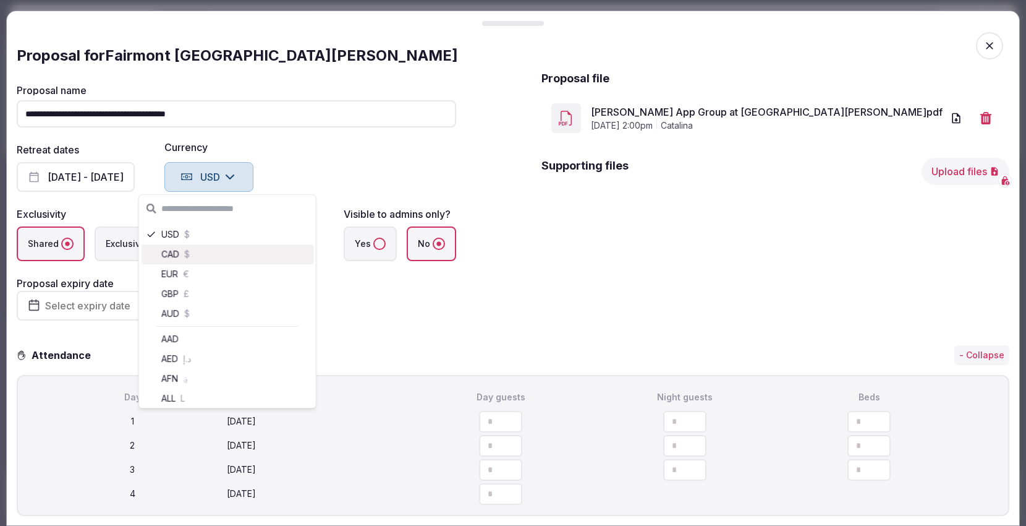
type input "*******"
type input "*********"
type input "********"
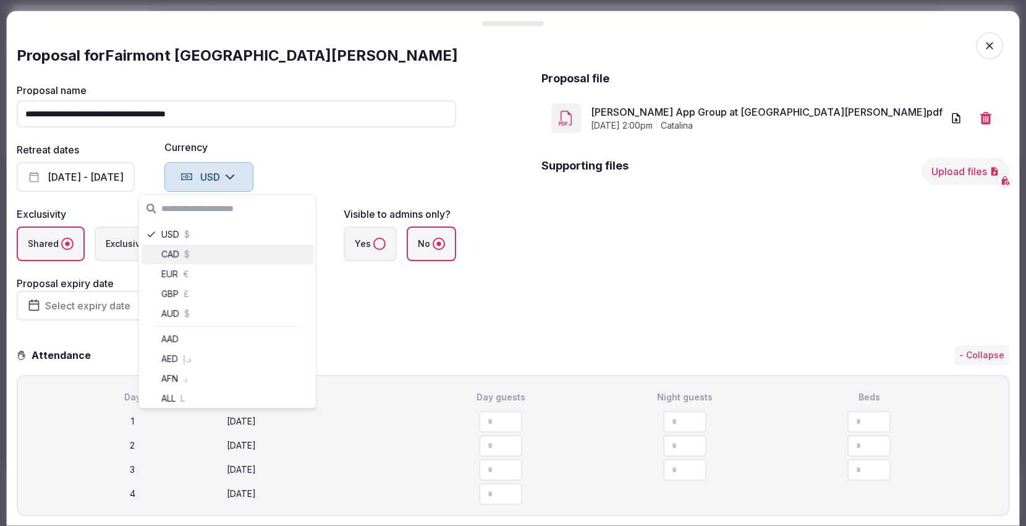
type input "********"
type input "*********"
type input "********"
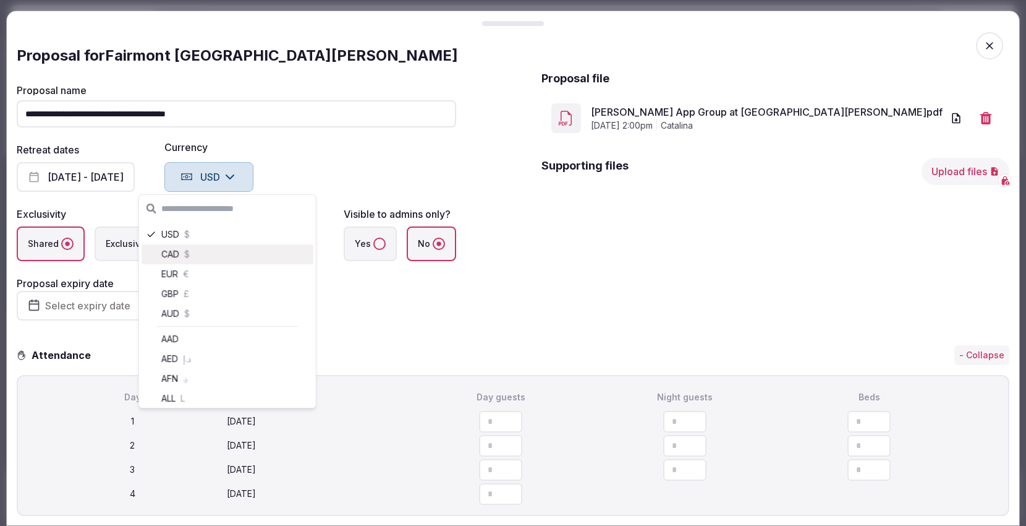
type input "********"
type input "*********"
type input "********"
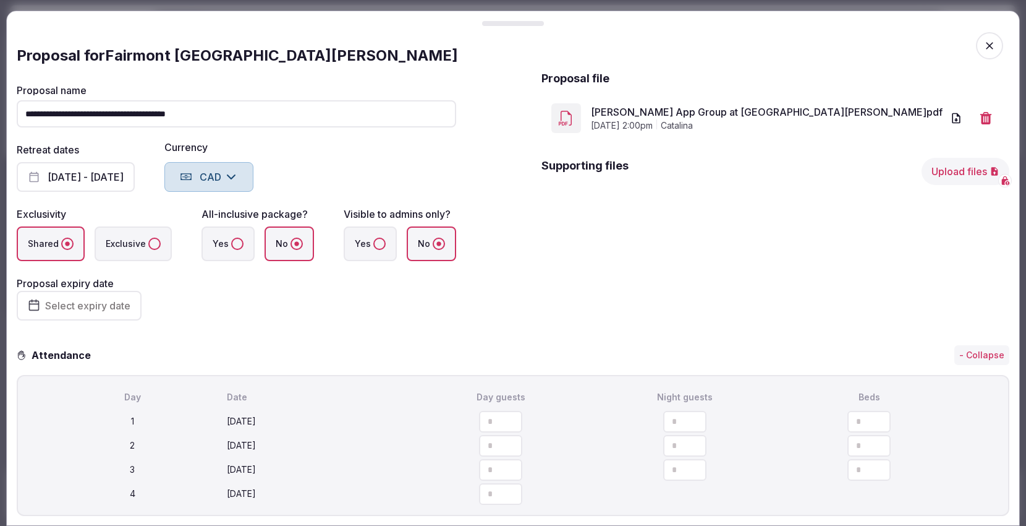
click at [522, 207] on div "**********" at bounding box center [513, 202] width 993 height 265
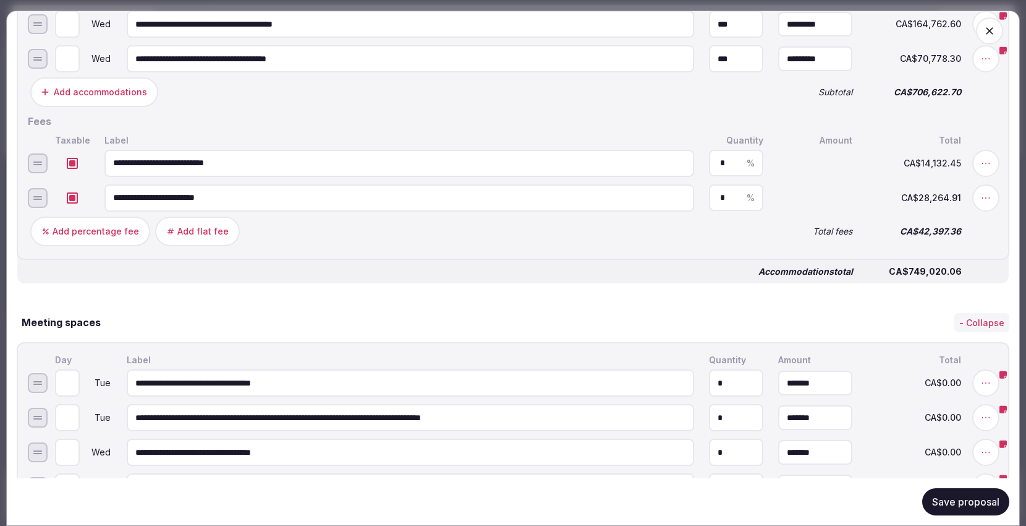
scroll to position [824, 0]
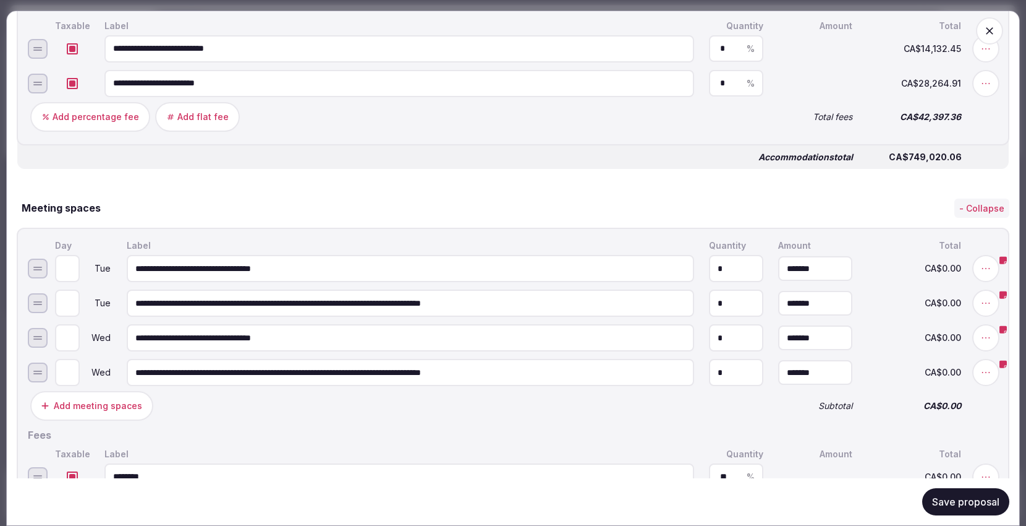
click at [952, 501] on button "Save proposal" at bounding box center [966, 501] width 87 height 27
click at [931, 505] on button "Save proposal" at bounding box center [966, 501] width 87 height 27
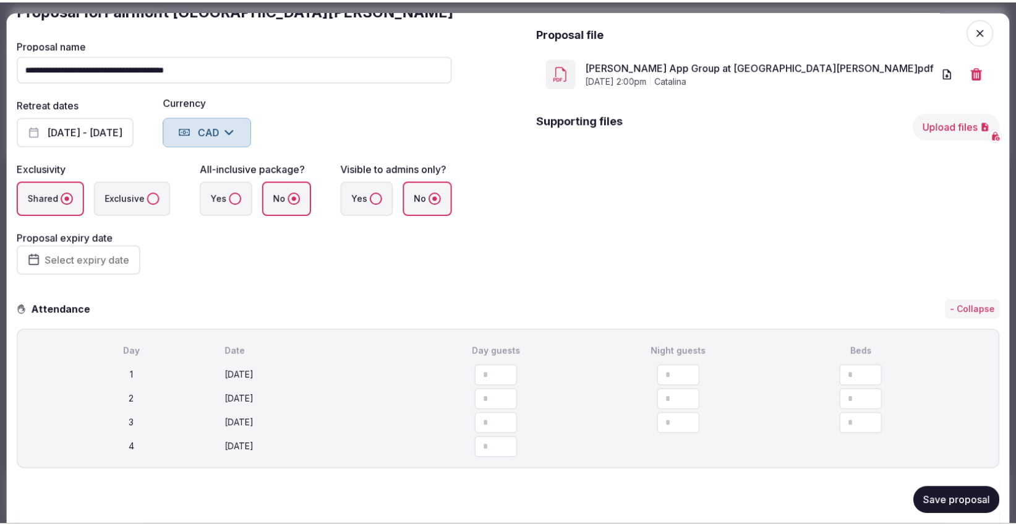
scroll to position [0, 0]
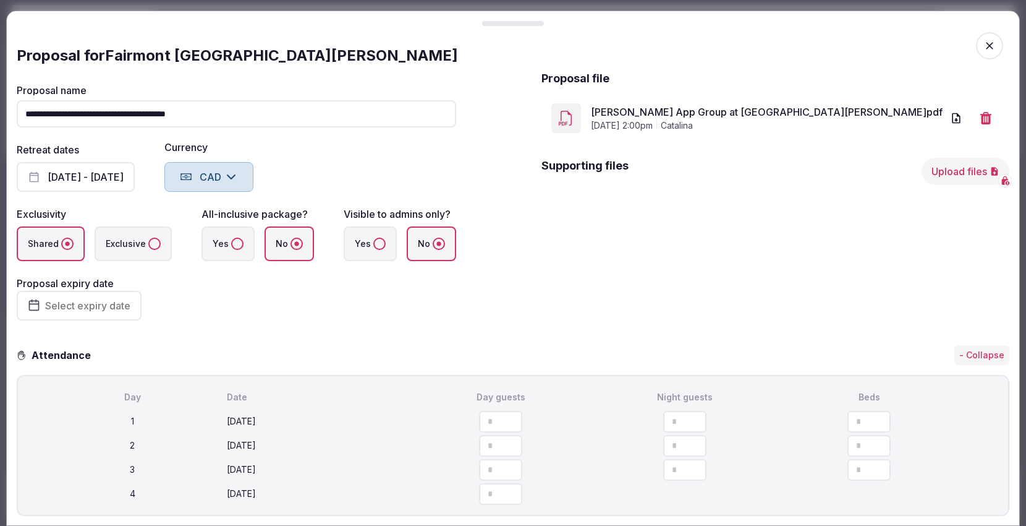
click at [986, 46] on icon "button" at bounding box center [989, 45] width 7 height 7
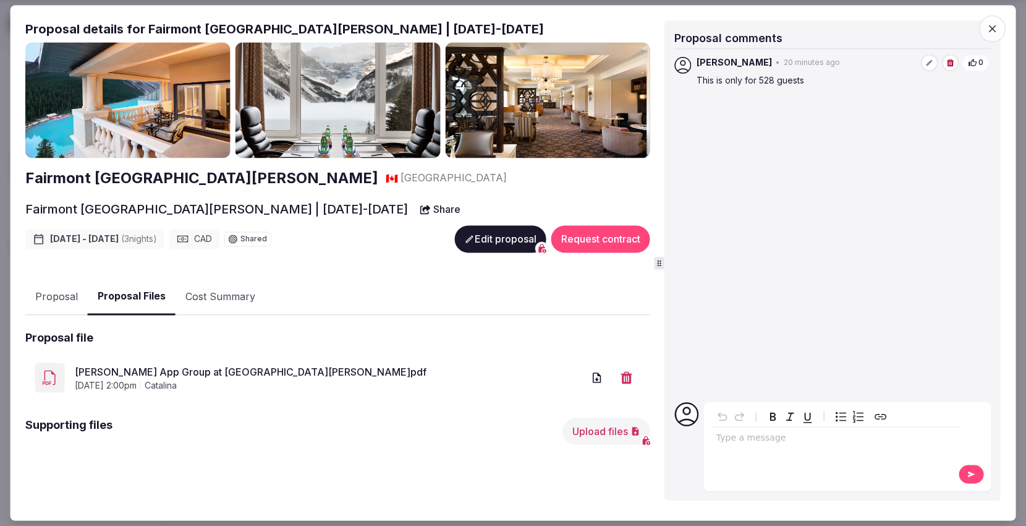
click at [413, 209] on button "Share" at bounding box center [440, 209] width 55 height 22
click at [994, 25] on icon "button" at bounding box center [992, 29] width 12 height 12
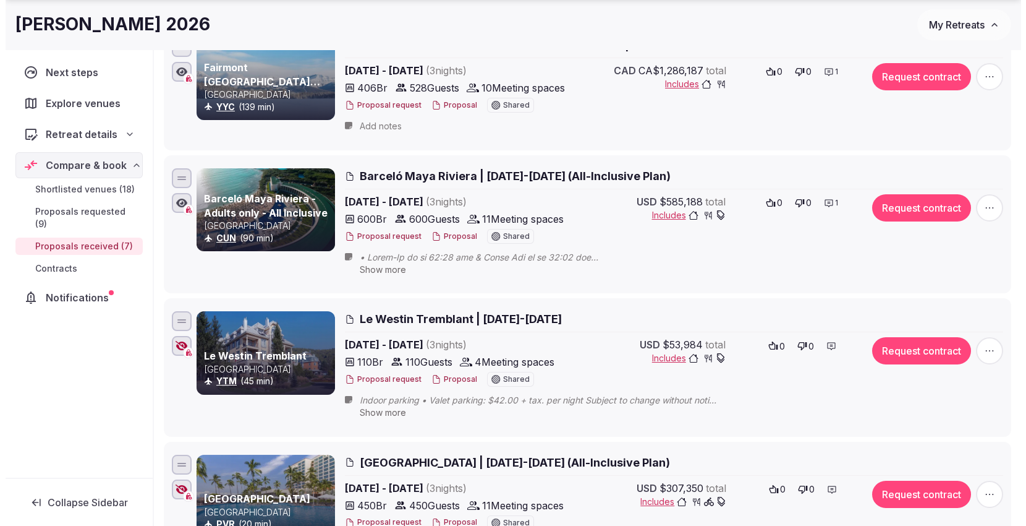
scroll to position [687, 0]
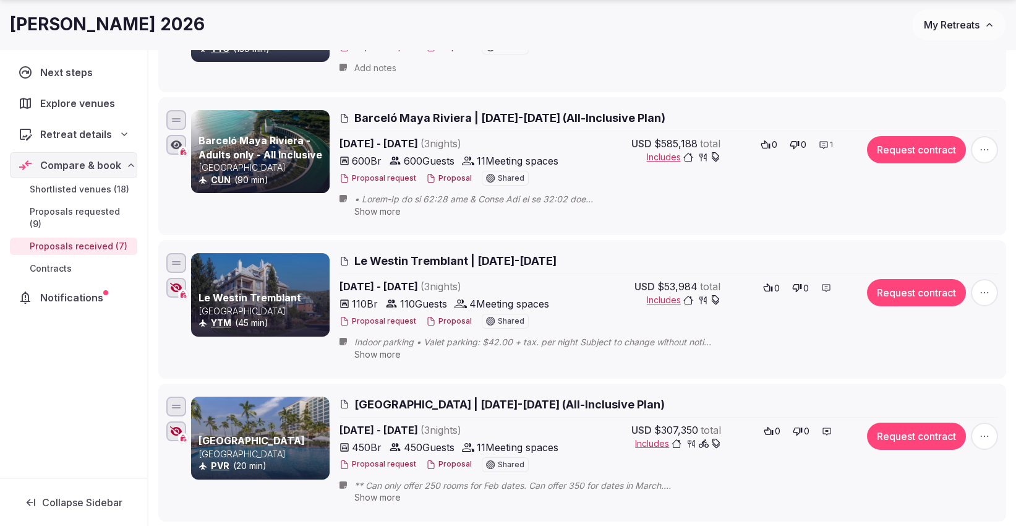
click at [448, 320] on button "Proposal" at bounding box center [449, 321] width 46 height 11
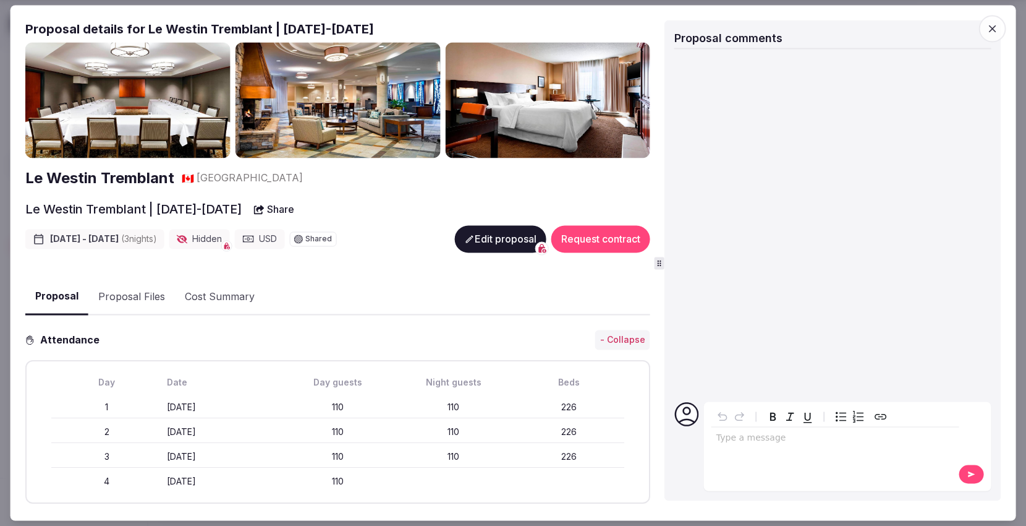
click at [273, 237] on div "USD" at bounding box center [259, 239] width 50 height 20
click at [485, 236] on button "Edit proposal" at bounding box center [501, 239] width 92 height 27
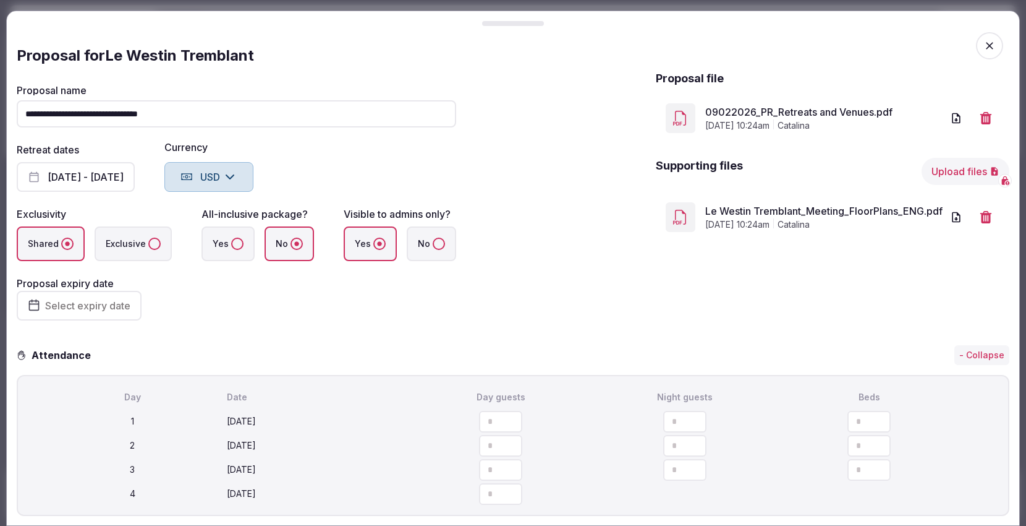
click at [215, 175] on button "USD" at bounding box center [208, 177] width 89 height 30
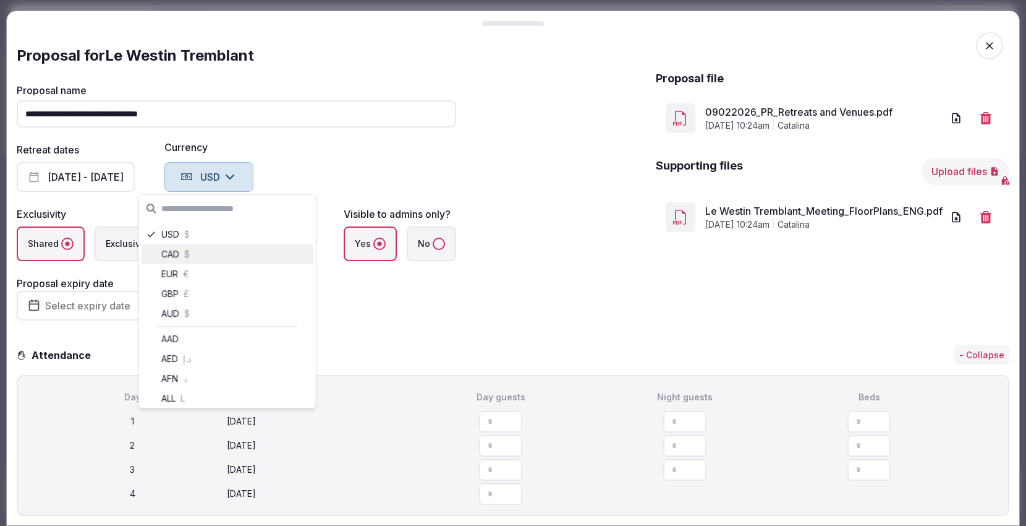
click at [171, 251] on div "CAD $" at bounding box center [228, 254] width 172 height 20
type input "*********"
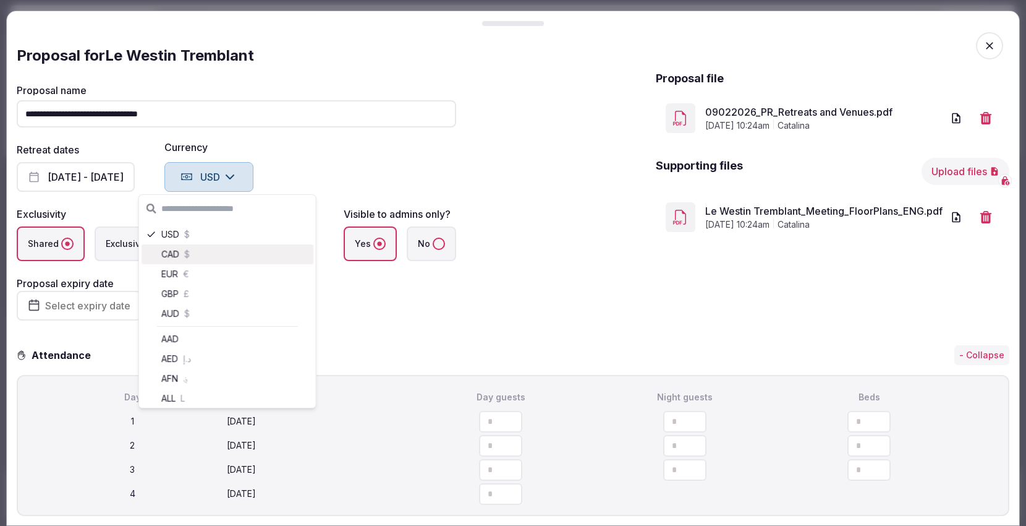
type input "*********"
type input "*******"
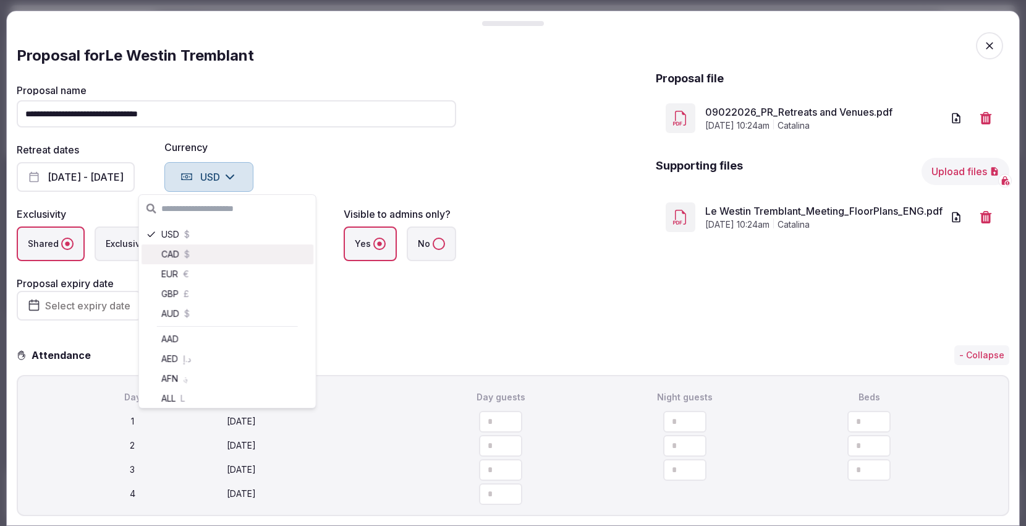
type input "*******"
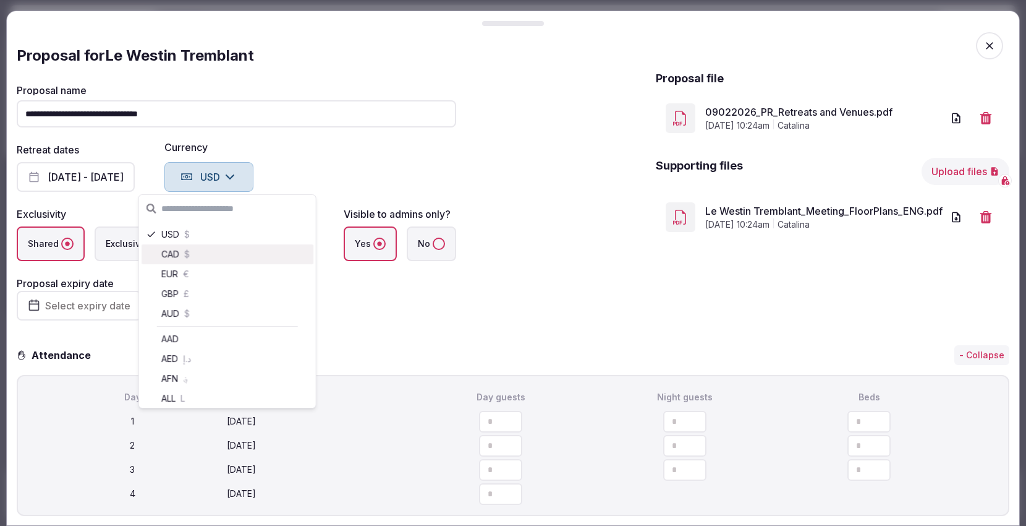
type input "*******"
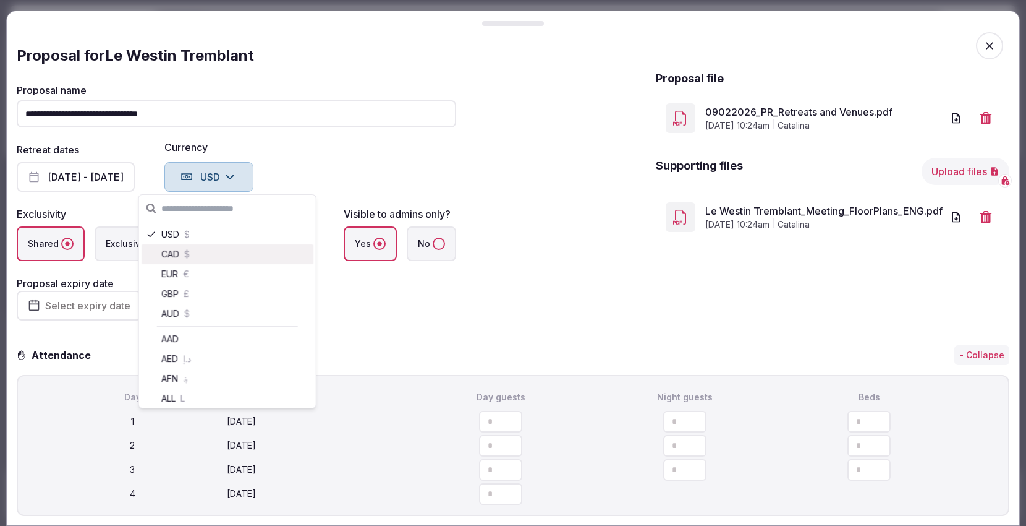
type input "*******"
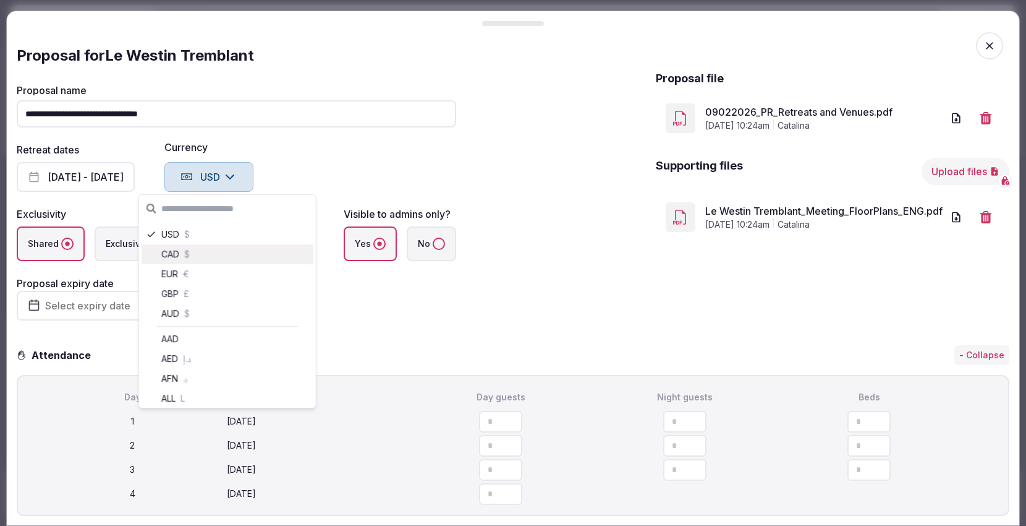
type input "*******"
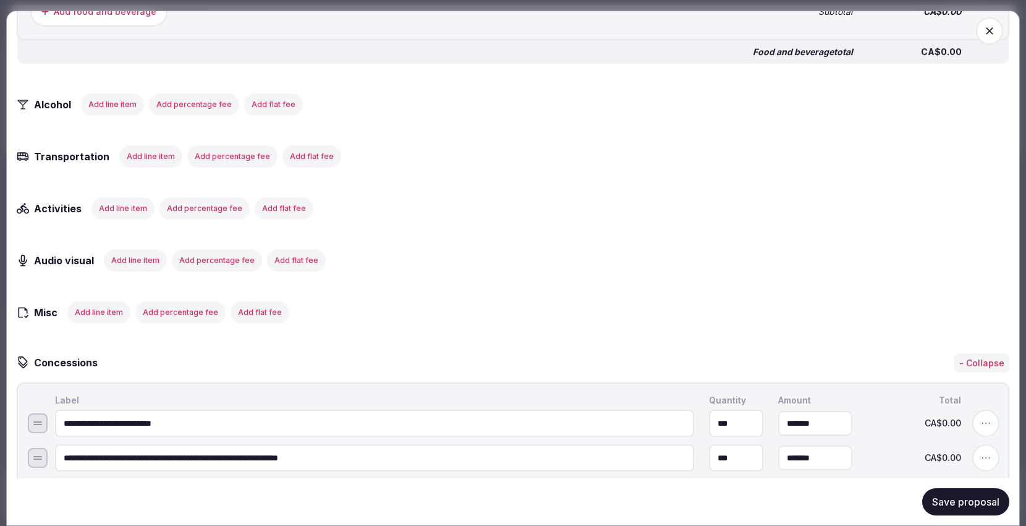
scroll to position [1992, 0]
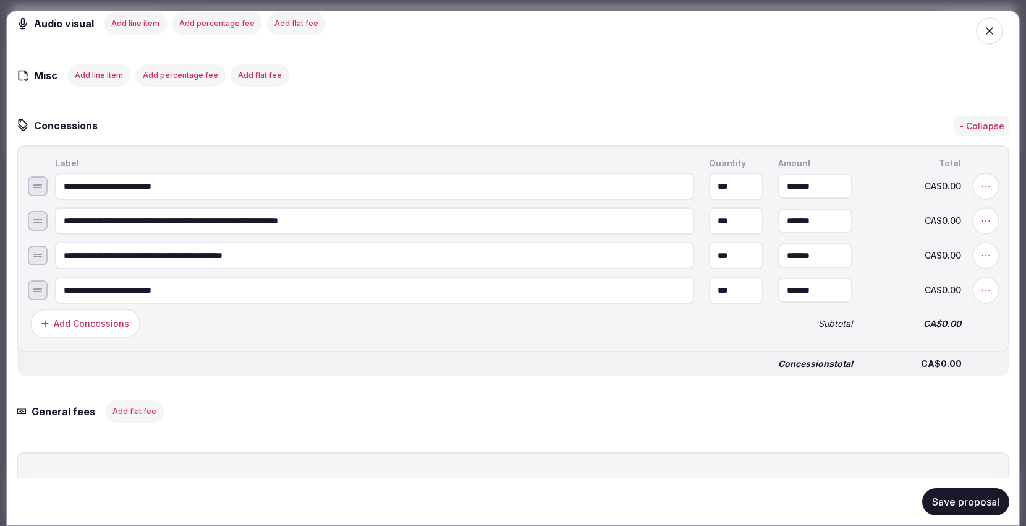
click at [936, 500] on button "Save proposal" at bounding box center [966, 501] width 87 height 27
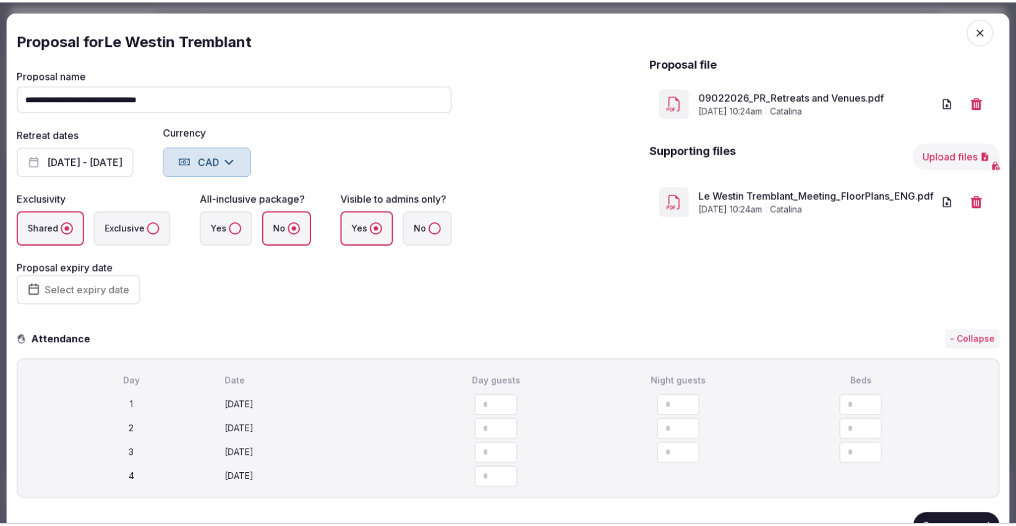
scroll to position [0, 0]
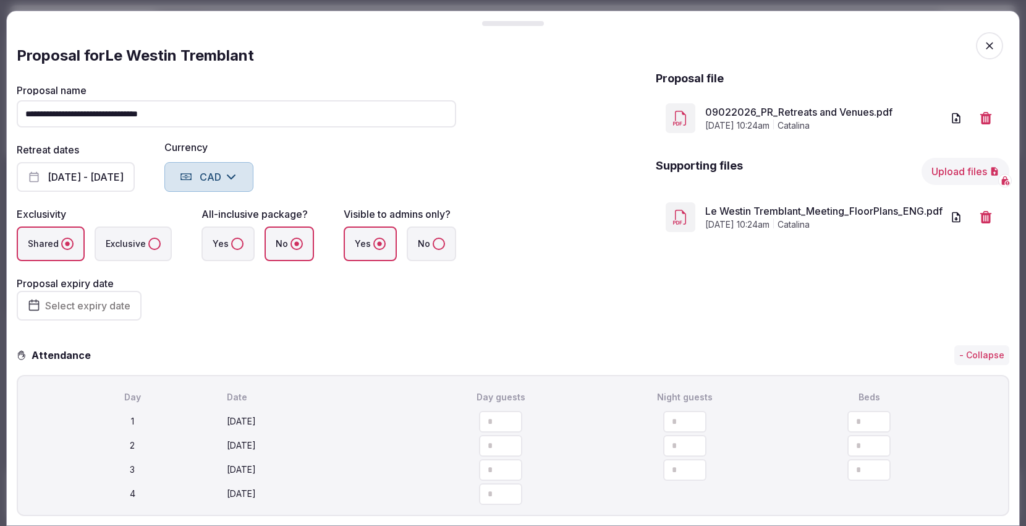
click at [825, 112] on link "09022026_PR_Retreats and Venues.pdf" at bounding box center [824, 112] width 237 height 15
click at [984, 45] on icon "button" at bounding box center [990, 46] width 12 height 12
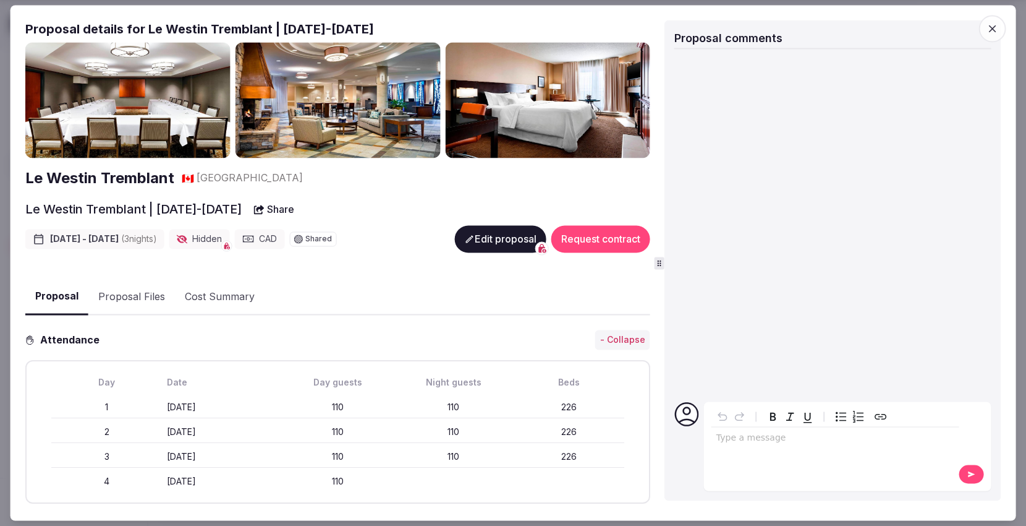
click at [280, 202] on button "Share" at bounding box center [274, 209] width 55 height 22
click at [997, 27] on icon "button" at bounding box center [992, 29] width 12 height 12
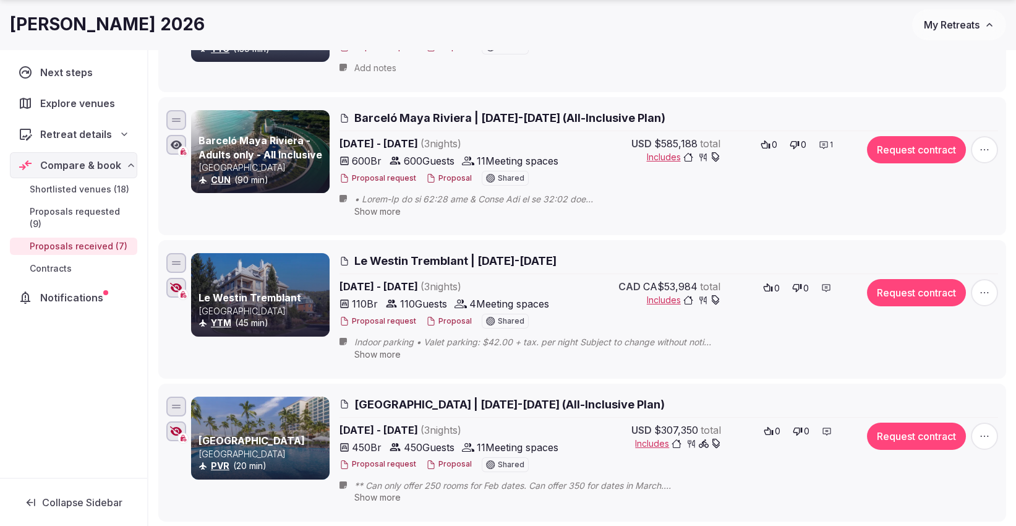
click at [945, 28] on span "My Retreats" at bounding box center [952, 25] width 56 height 12
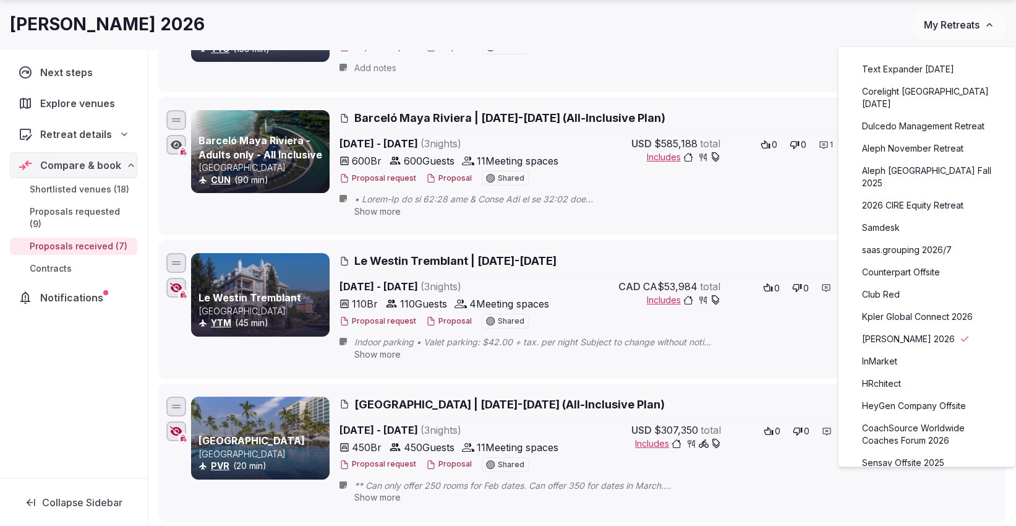
click at [897, 139] on link "Aleph November Retreat" at bounding box center [927, 149] width 152 height 20
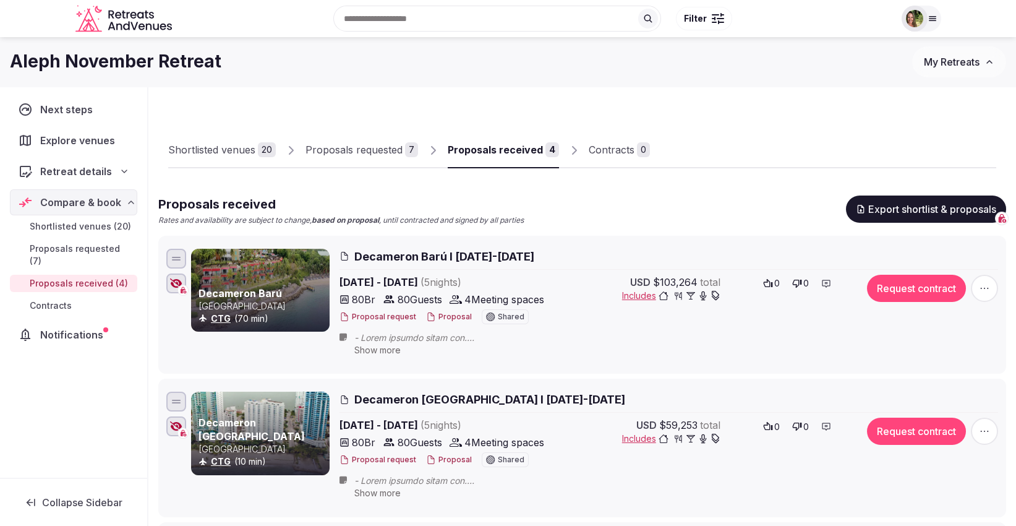
click at [173, 279] on icon "button" at bounding box center [176, 283] width 12 height 10
click at [440, 317] on button "Proposal" at bounding box center [449, 317] width 46 height 11
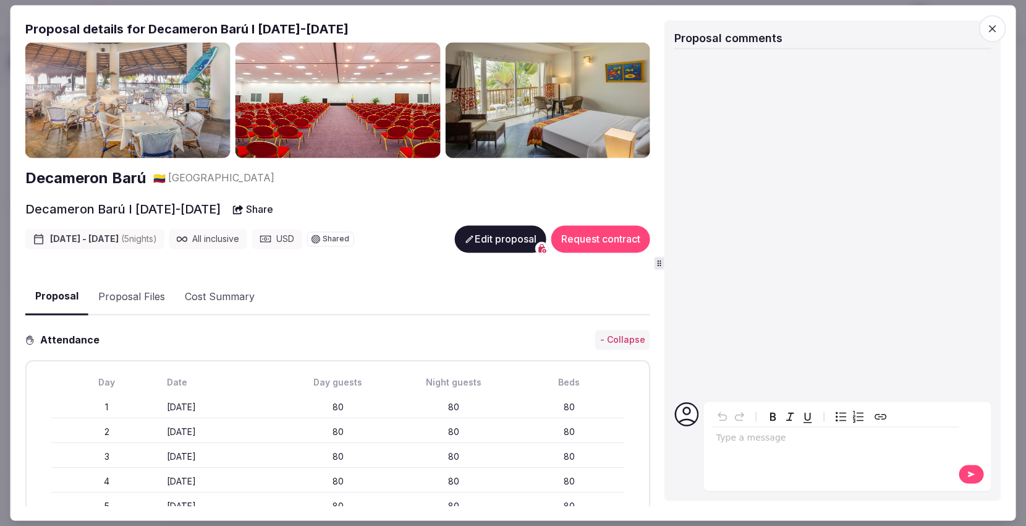
click at [936, 35] on div "Proposal comments" at bounding box center [833, 39] width 317 height 19
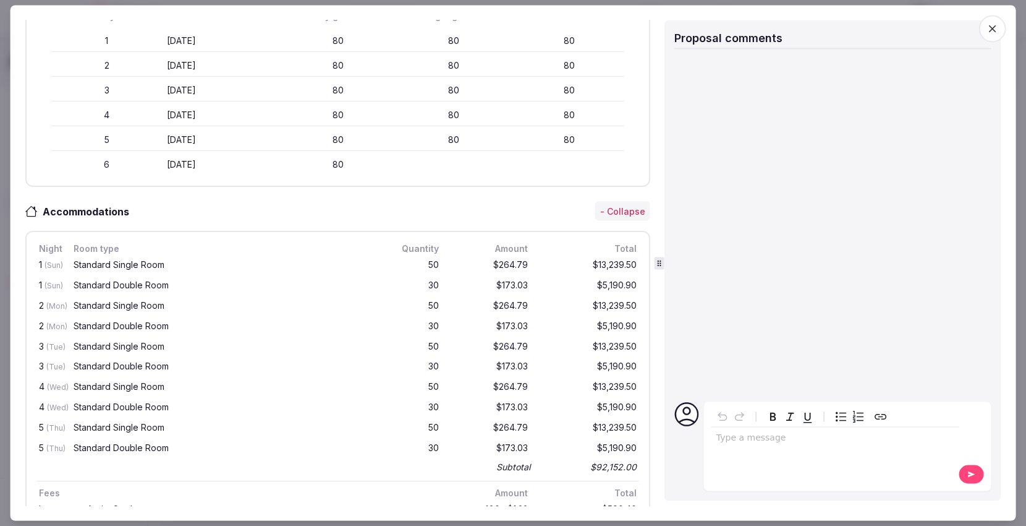
scroll to position [54, 0]
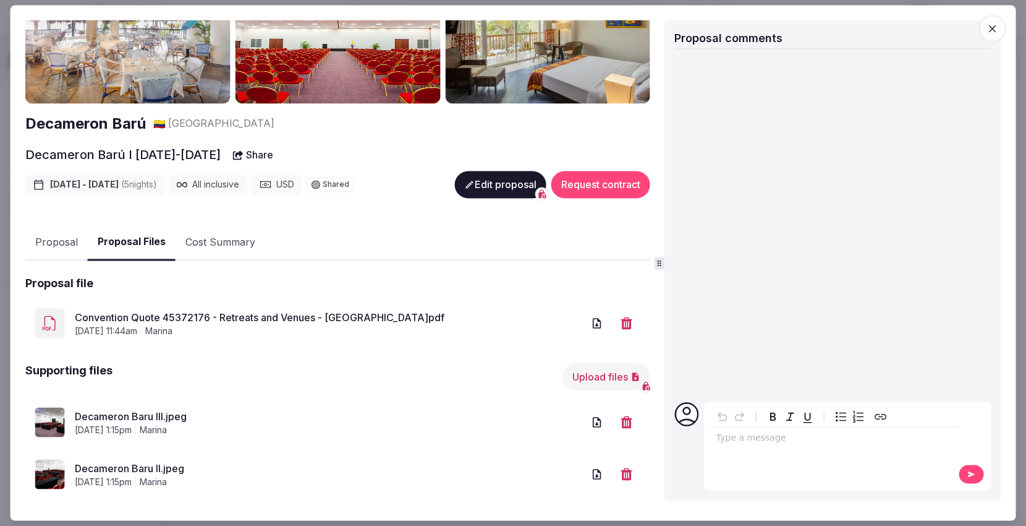
click at [137, 239] on button "Proposal Files" at bounding box center [132, 242] width 88 height 36
click at [137, 409] on link "Decameron Baru III.jpeg" at bounding box center [329, 416] width 509 height 15
click at [294, 317] on link "Convention Quote 45372176 - Retreats and Venues - [GEOGRAPHIC_DATA]pdf" at bounding box center [329, 317] width 509 height 15
click at [992, 35] on span "button" at bounding box center [992, 28] width 27 height 27
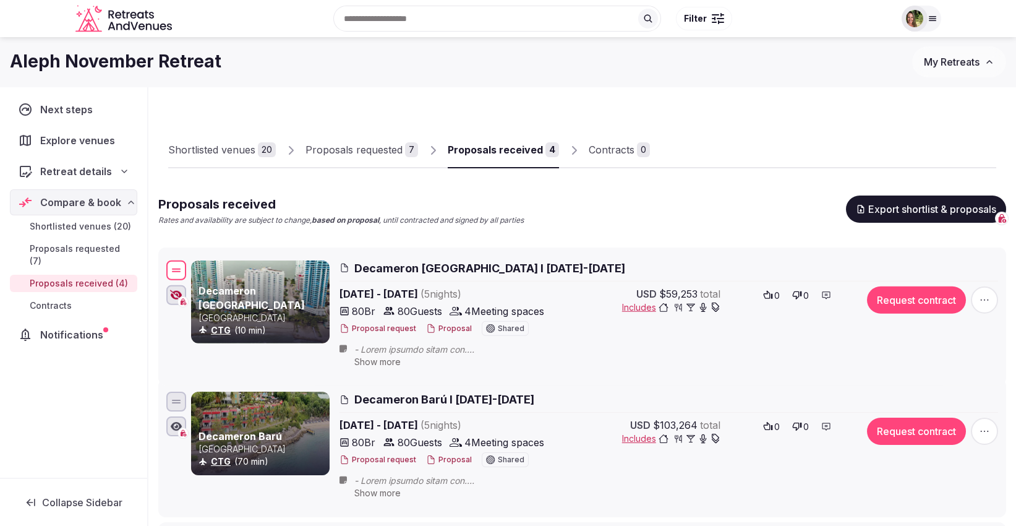
drag, startPoint x: 168, startPoint y: 403, endPoint x: 166, endPoint y: 274, distance: 129.3
click at [166, 274] on div at bounding box center [176, 270] width 20 height 20
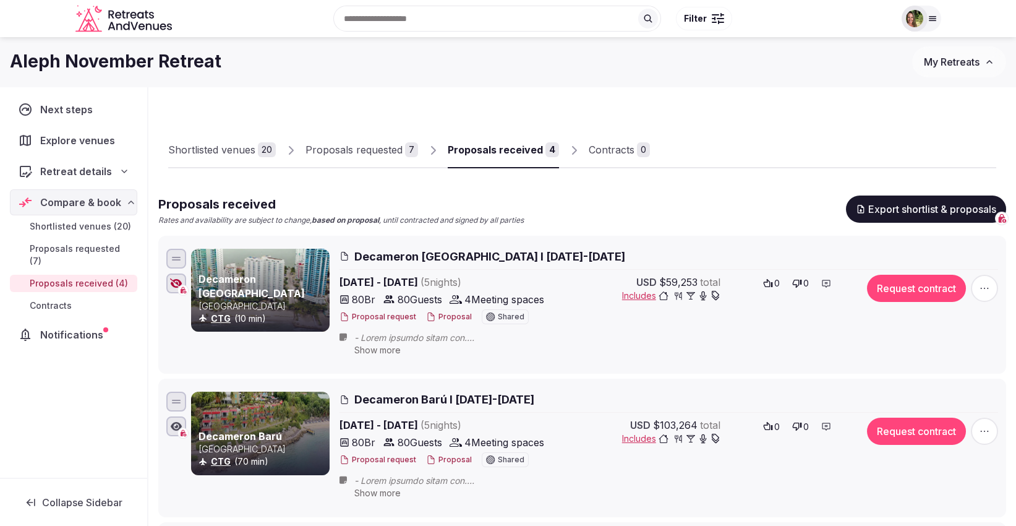
click at [168, 283] on div at bounding box center [176, 283] width 20 height 20
click at [456, 319] on button "Proposal" at bounding box center [449, 317] width 46 height 11
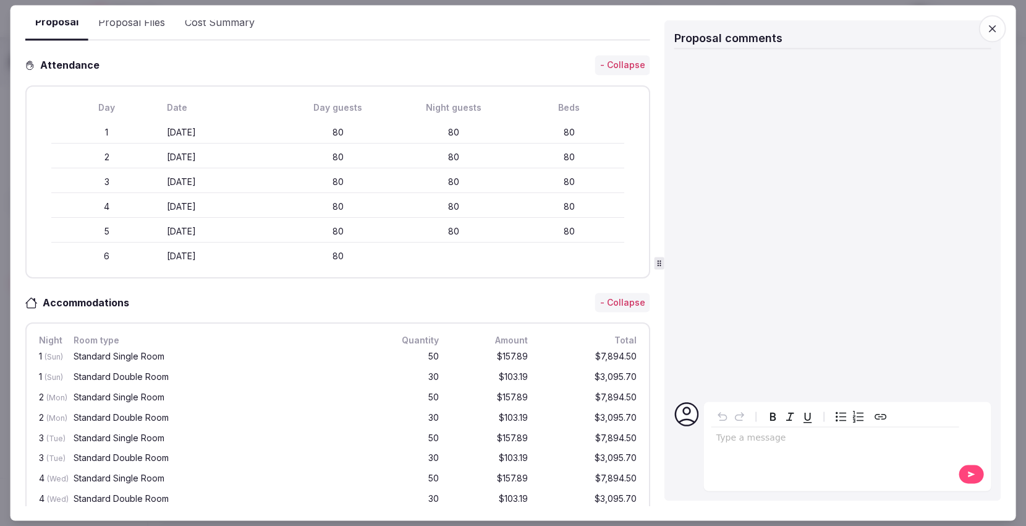
scroll to position [0, 0]
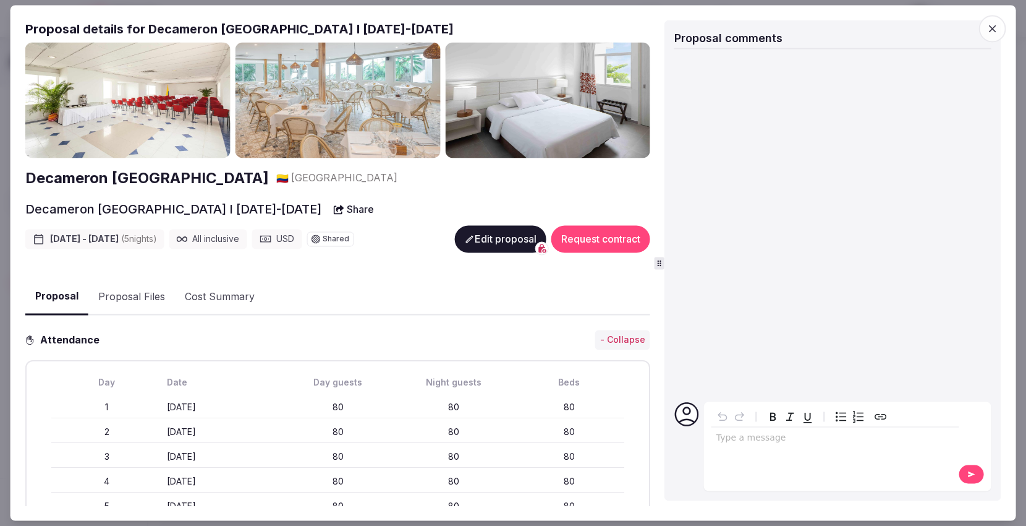
click at [141, 294] on button "Proposal Files" at bounding box center [131, 297] width 87 height 36
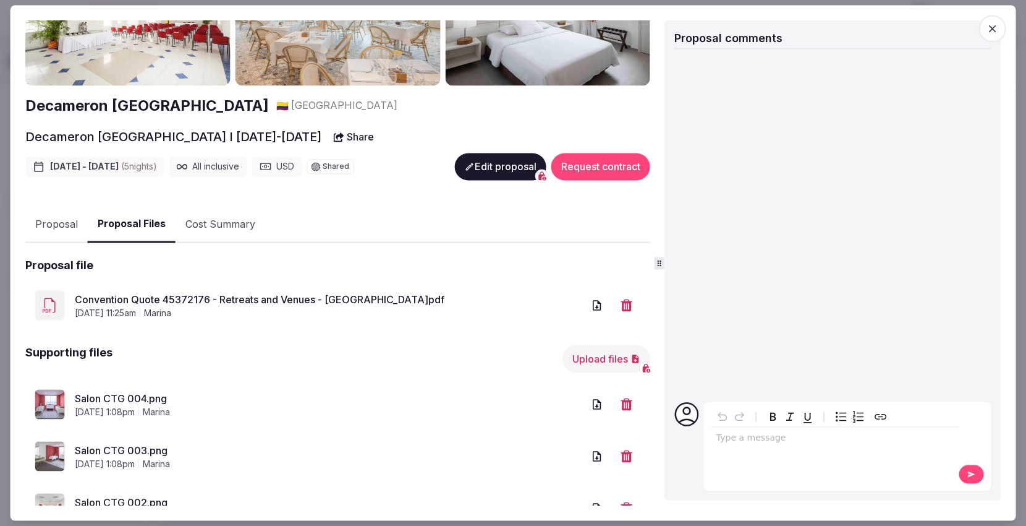
scroll to position [137, 0]
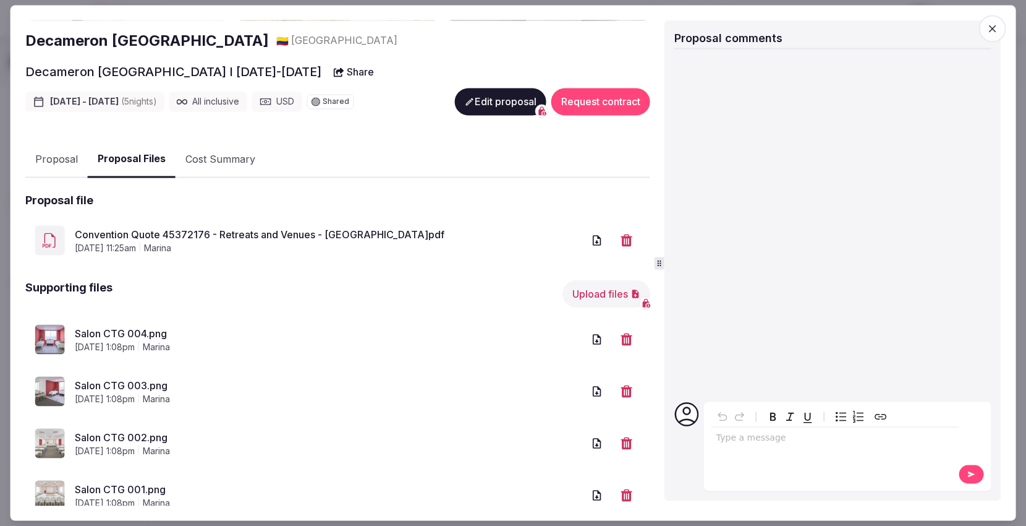
click at [134, 333] on link "Salon CTG 004.png" at bounding box center [329, 333] width 509 height 15
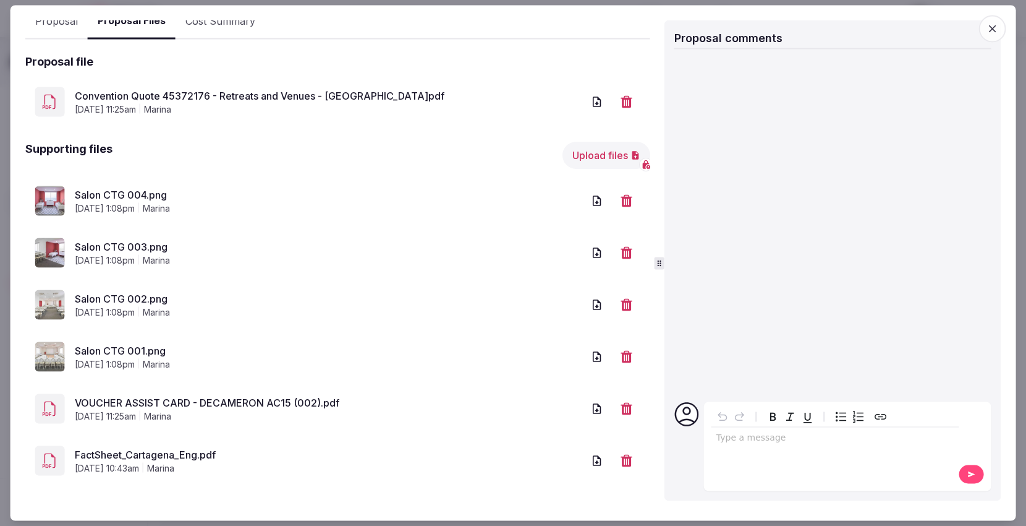
scroll to position [277, 0]
click at [117, 349] on link "Salon CTG 001.png" at bounding box center [329, 349] width 509 height 15
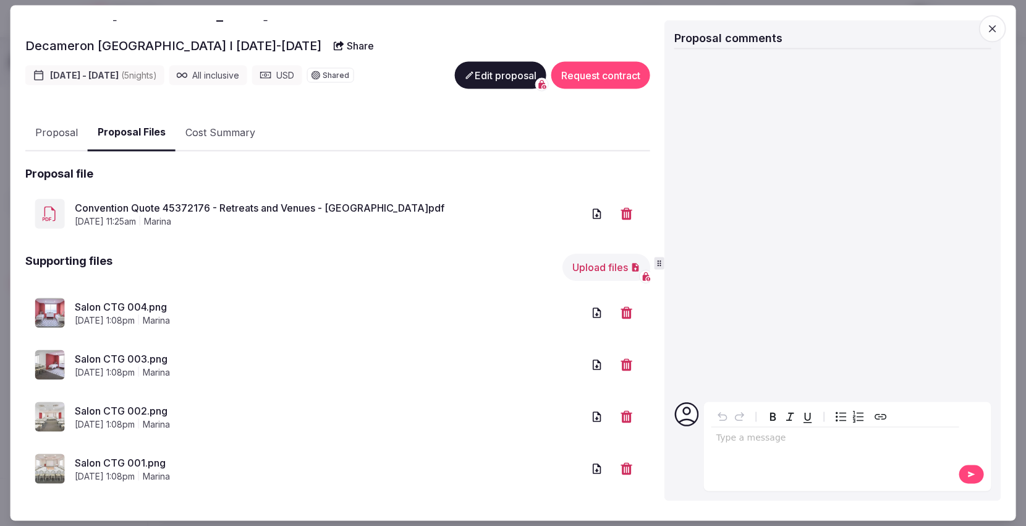
scroll to position [71, 0]
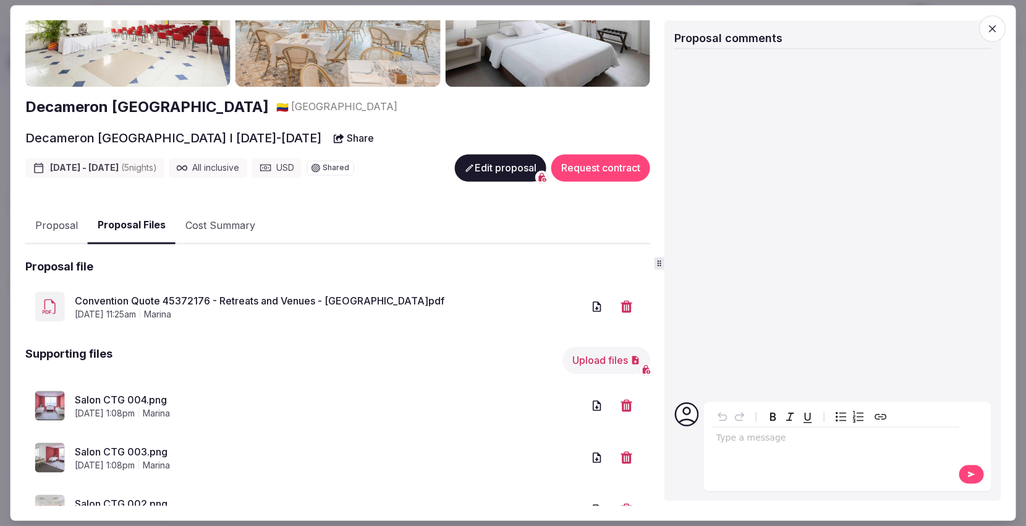
click at [146, 295] on link "Convention Quote 45372176 - Retreats and Venues - [GEOGRAPHIC_DATA]pdf" at bounding box center [329, 300] width 509 height 15
click at [60, 223] on button "Proposal" at bounding box center [56, 226] width 62 height 36
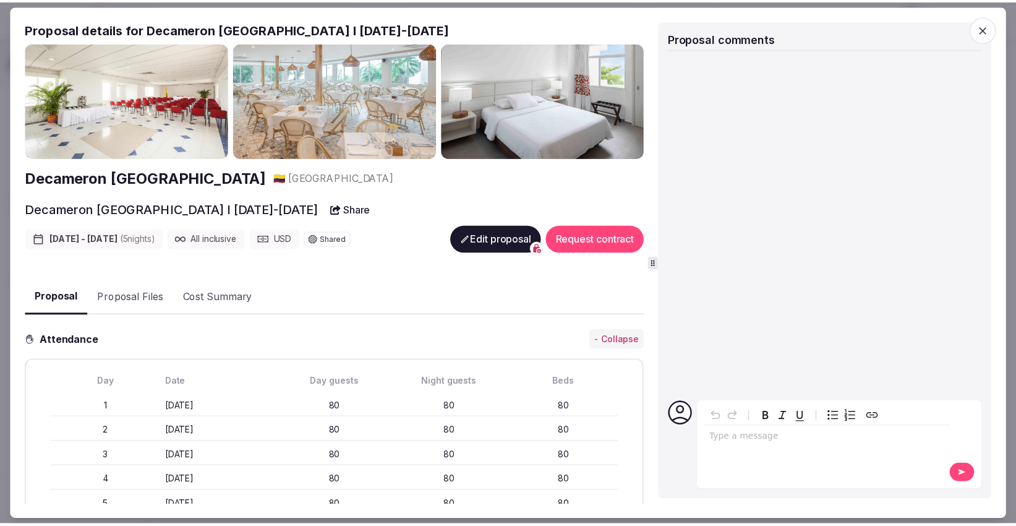
scroll to position [0, 0]
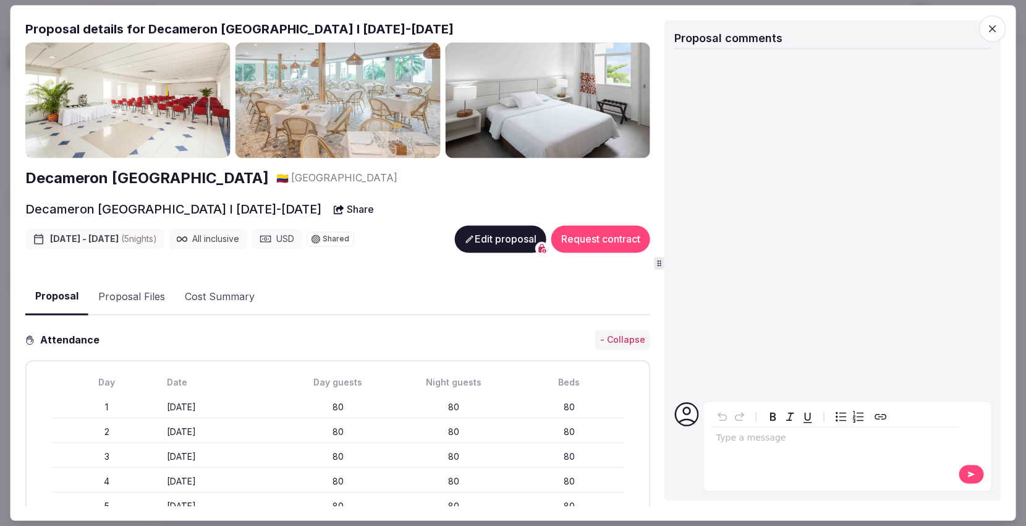
click at [996, 32] on icon "button" at bounding box center [992, 29] width 12 height 12
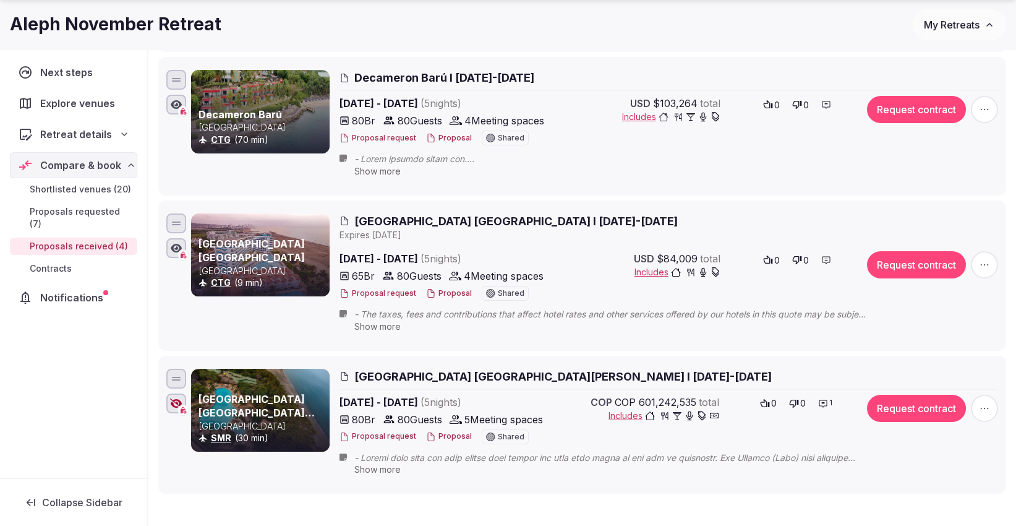
scroll to position [343, 0]
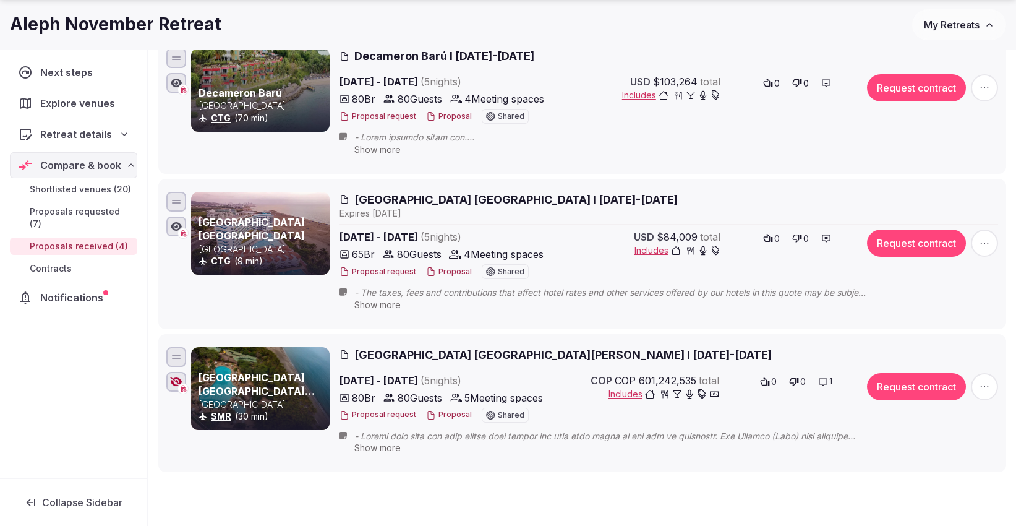
click at [823, 377] on icon at bounding box center [823, 382] width 10 height 10
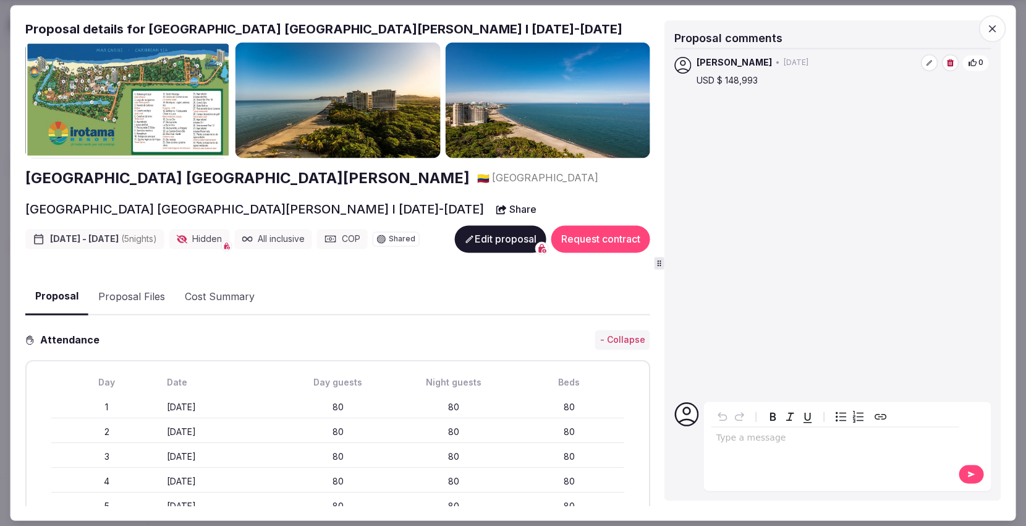
click at [992, 25] on icon "button" at bounding box center [992, 29] width 12 height 12
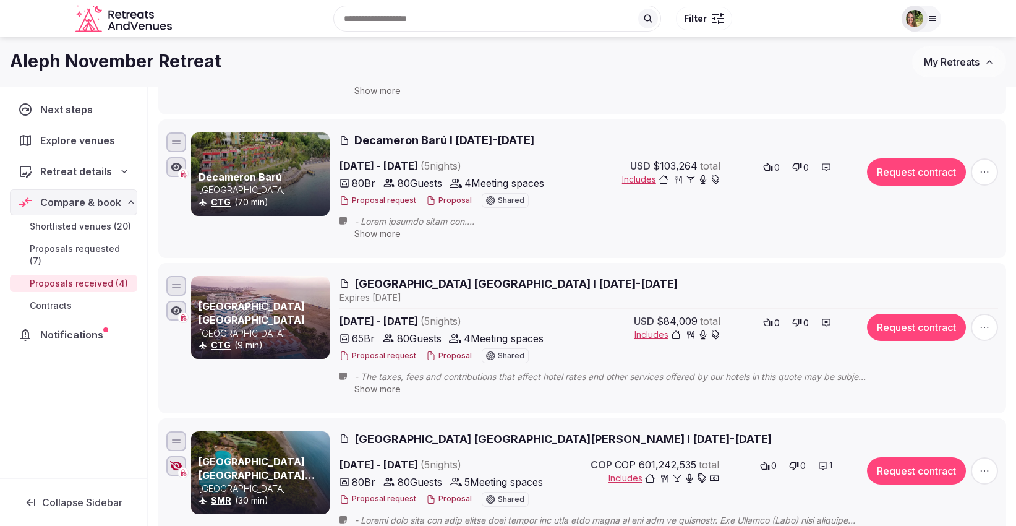
scroll to position [0, 0]
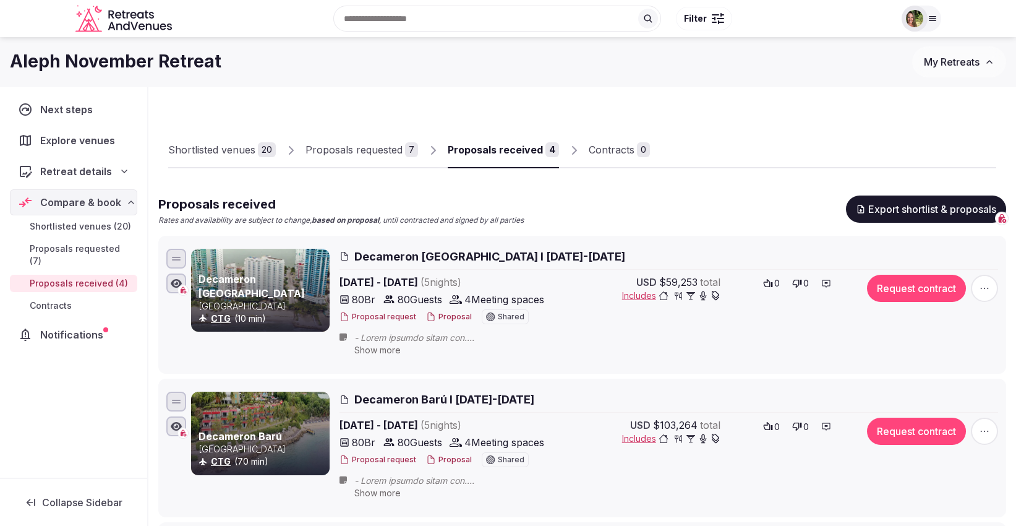
click at [336, 151] on div "Proposals requested" at bounding box center [353, 149] width 97 height 15
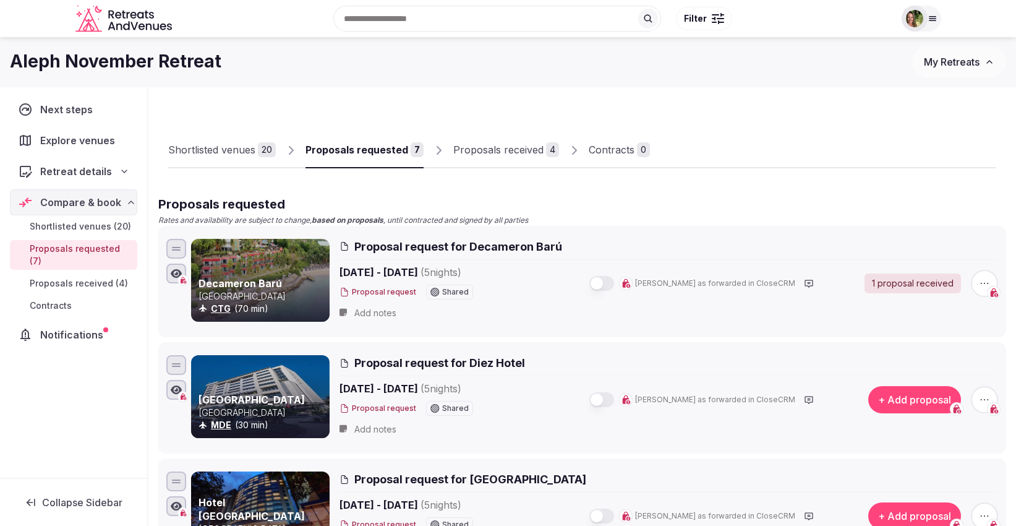
scroll to position [137, 0]
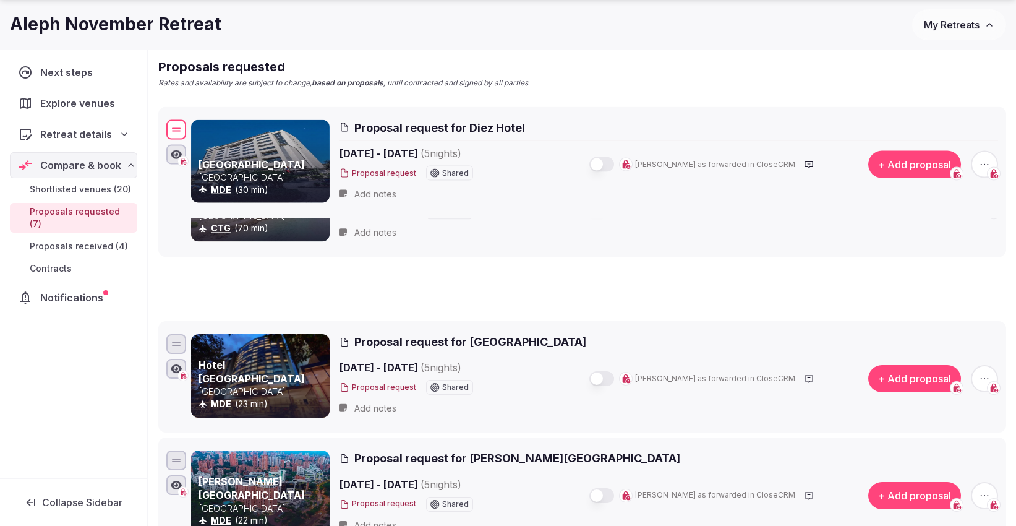
drag, startPoint x: 177, startPoint y: 225, endPoint x: 172, endPoint y: 122, distance: 102.8
click at [172, 127] on div at bounding box center [176, 127] width 9 height 1
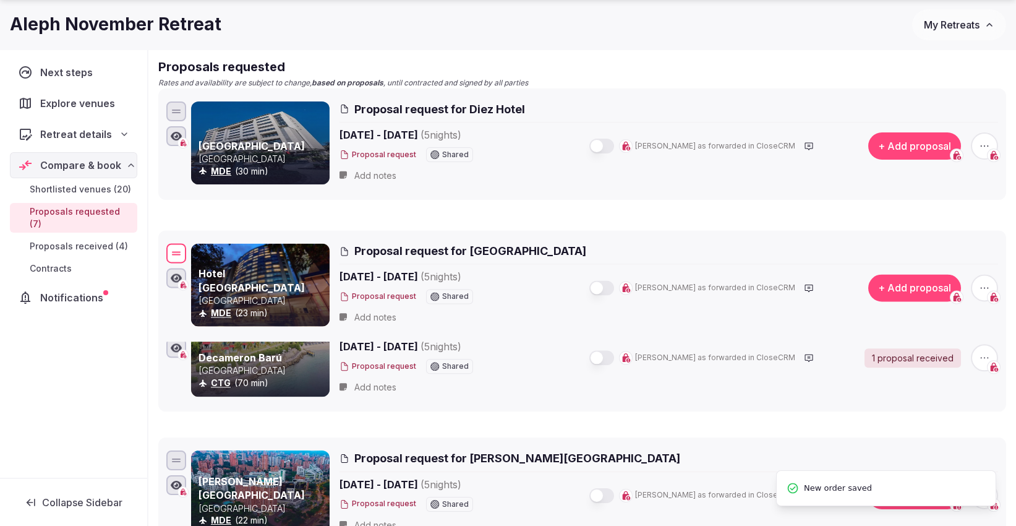
drag, startPoint x: 176, startPoint y: 343, endPoint x: 186, endPoint y: 246, distance: 97.6
click at [186, 246] on div "Hotel [GEOGRAPHIC_DATA] [GEOGRAPHIC_DATA] MDE (23 min) Proposal request for [GE…" at bounding box center [582, 286] width 837 height 90
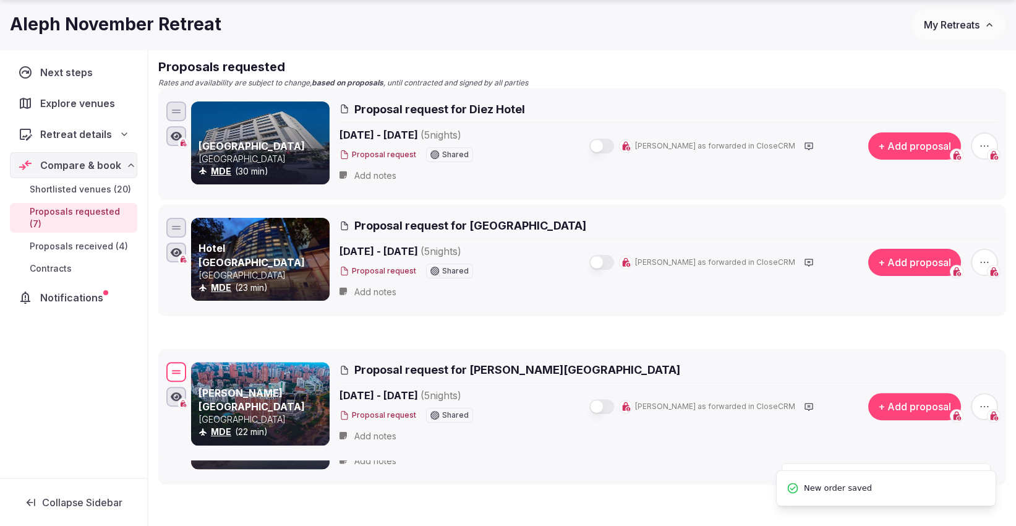
drag, startPoint x: 177, startPoint y: 453, endPoint x: 182, endPoint y: 351, distance: 102.8
click at [182, 362] on div at bounding box center [176, 372] width 20 height 20
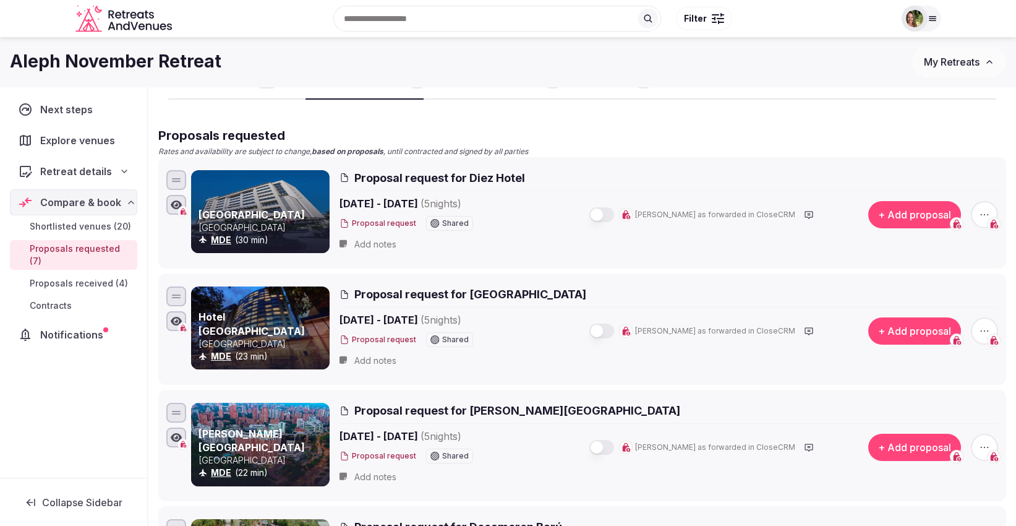
scroll to position [0, 0]
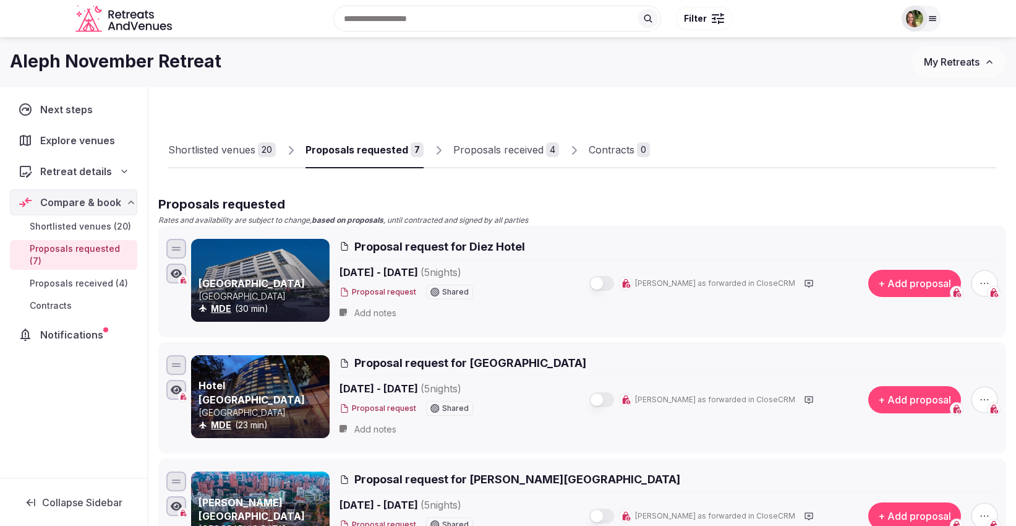
click at [495, 149] on div "Proposals received" at bounding box center [498, 149] width 90 height 15
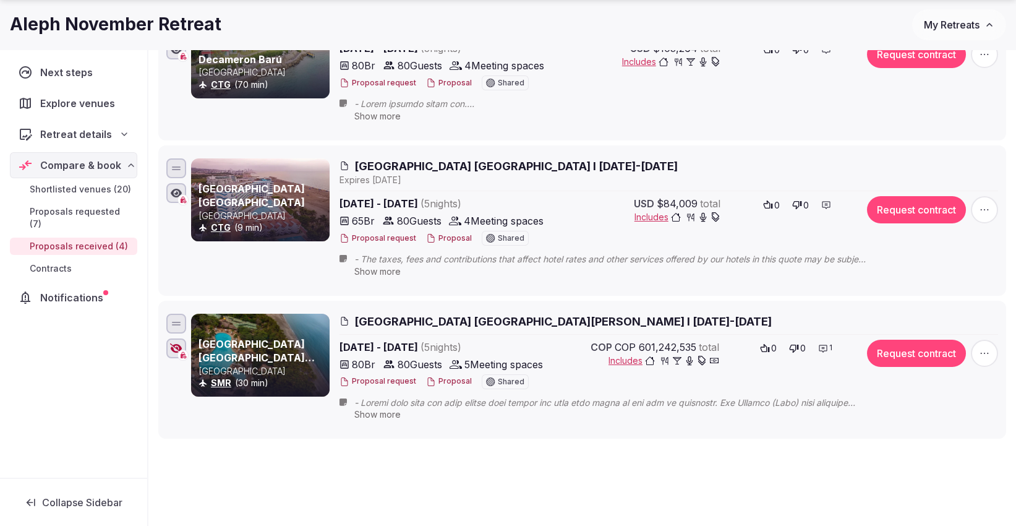
scroll to position [396, 0]
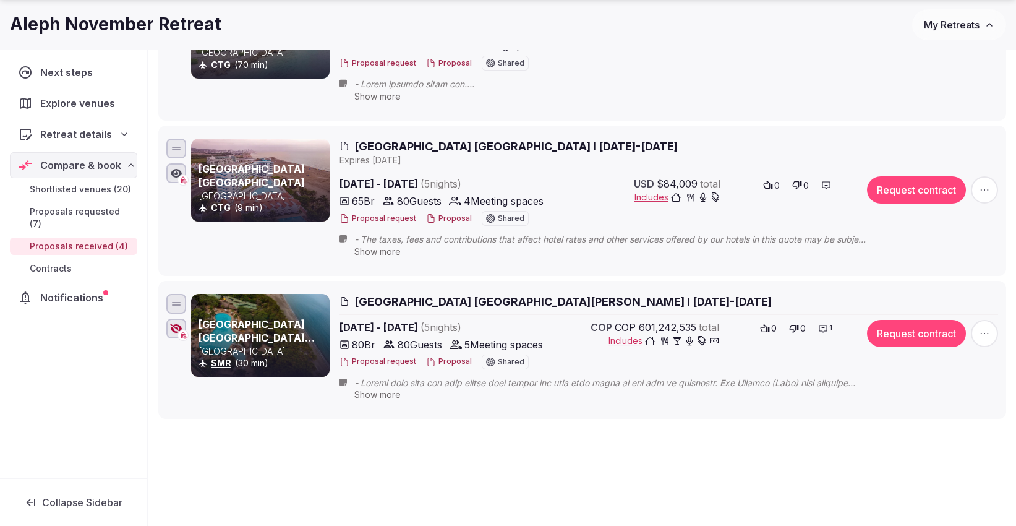
click at [174, 324] on icon "button" at bounding box center [176, 328] width 12 height 10
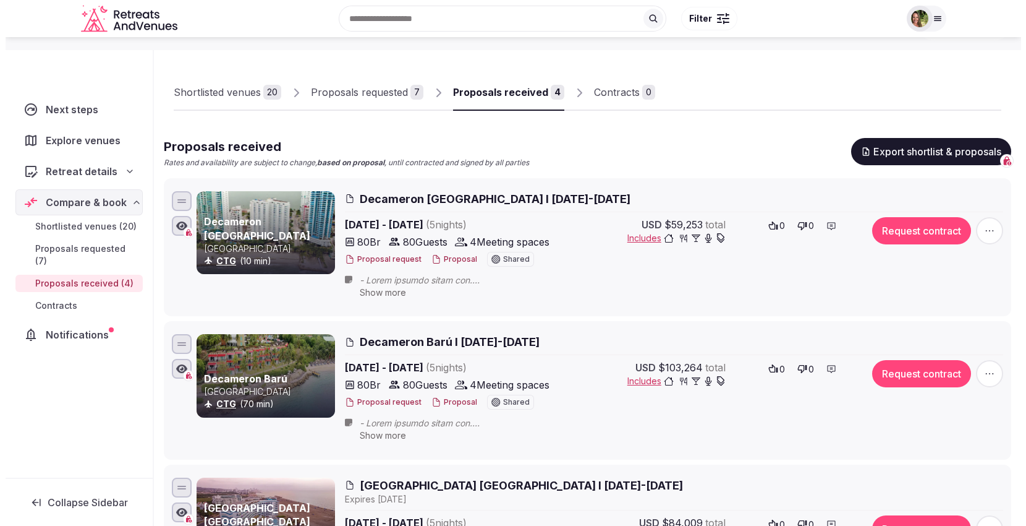
scroll to position [137, 0]
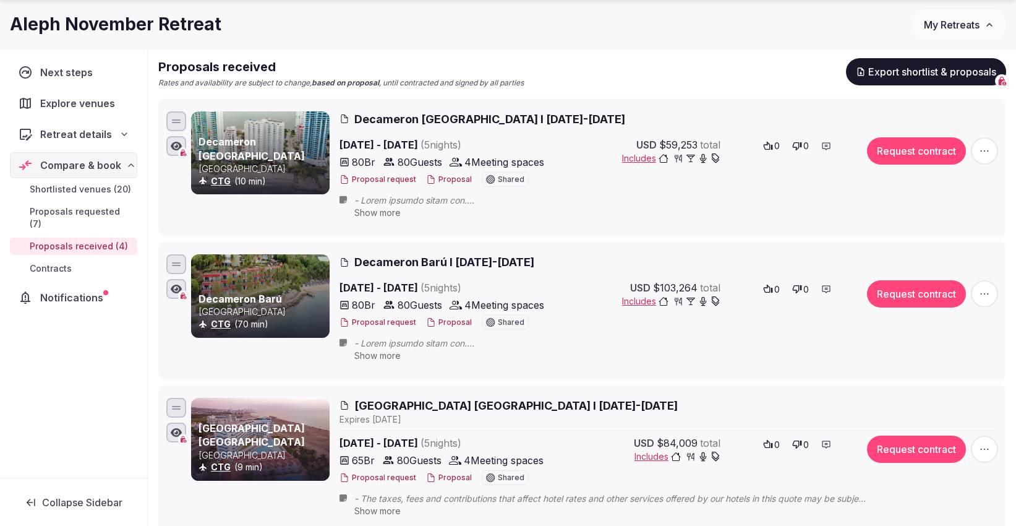
click at [445, 257] on span "Decameron Barú I [DATE]-[DATE]" at bounding box center [444, 261] width 180 height 15
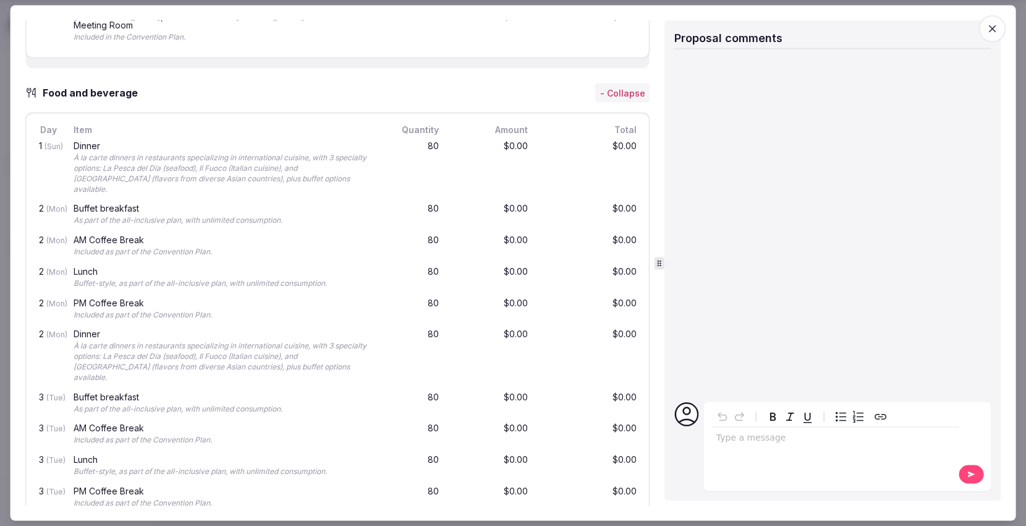
scroll to position [1167, 0]
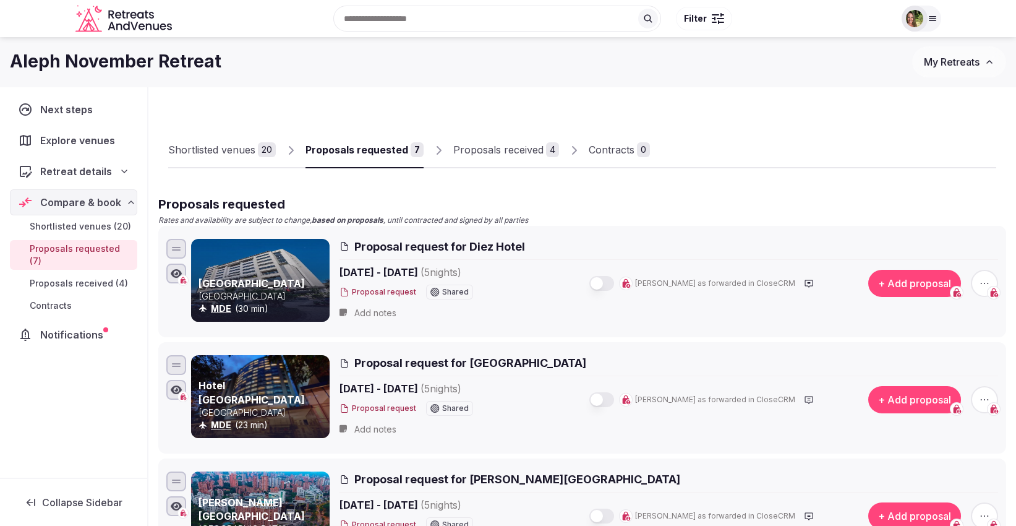
click at [464, 150] on div "Proposals received" at bounding box center [498, 149] width 90 height 15
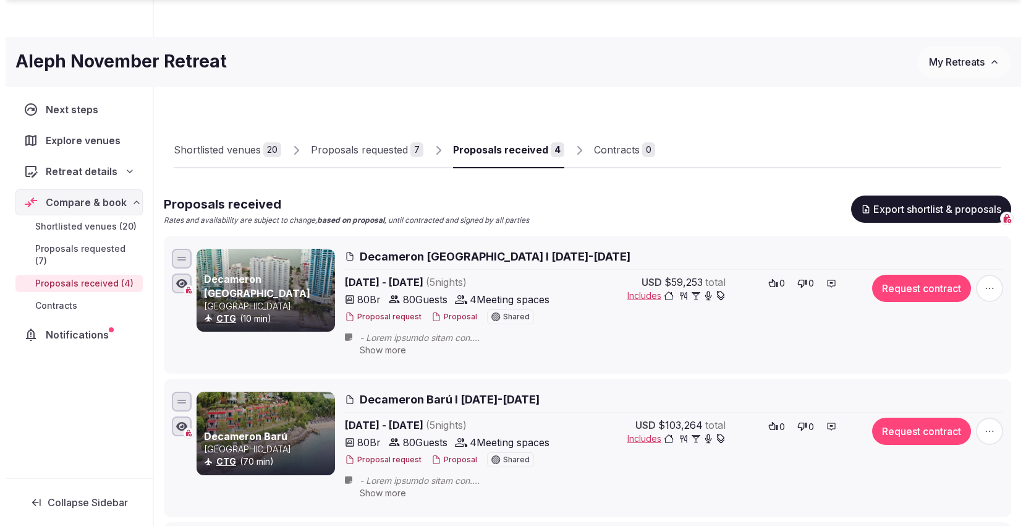
scroll to position [206, 0]
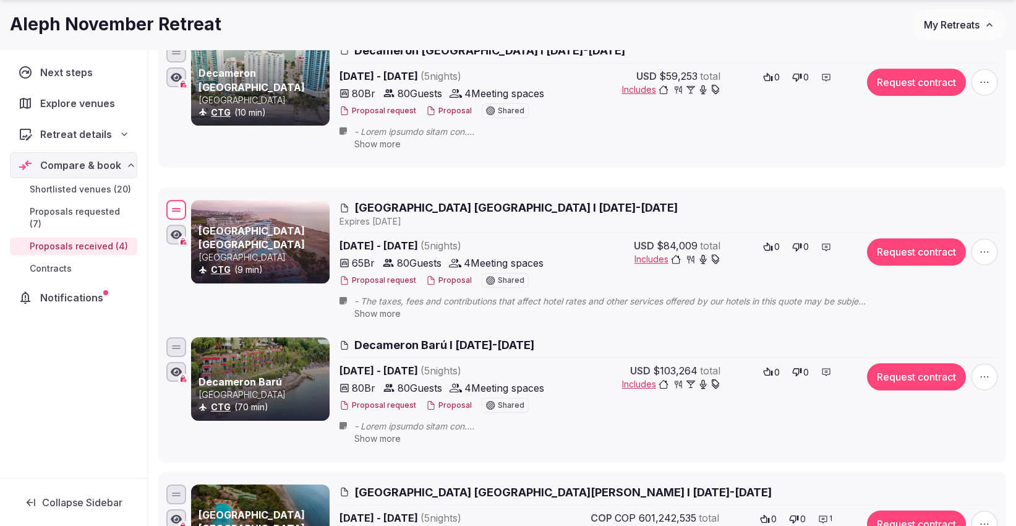
drag, startPoint x: 175, startPoint y: 343, endPoint x: 170, endPoint y: 215, distance: 128.7
click at [170, 215] on div at bounding box center [176, 210] width 20 height 20
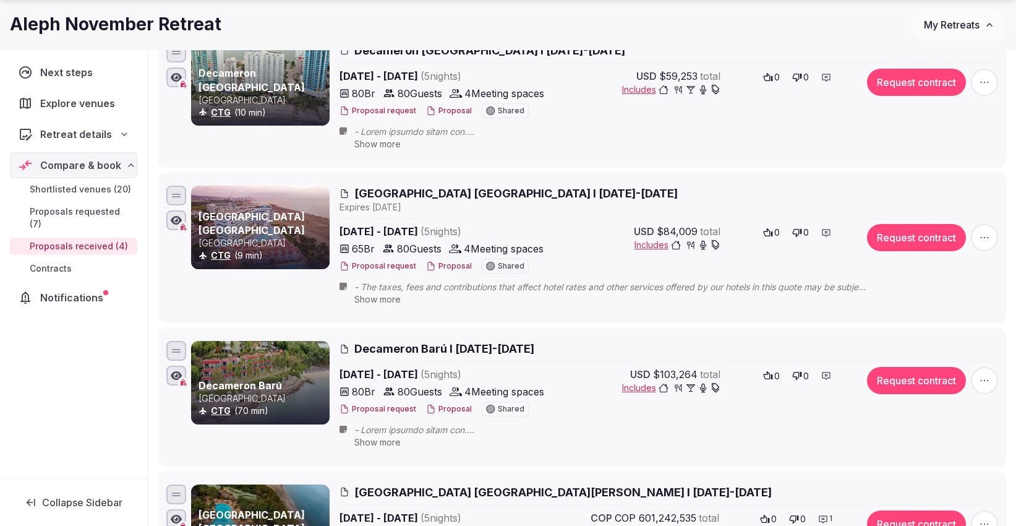
click at [440, 266] on button "Proposal" at bounding box center [449, 266] width 46 height 11
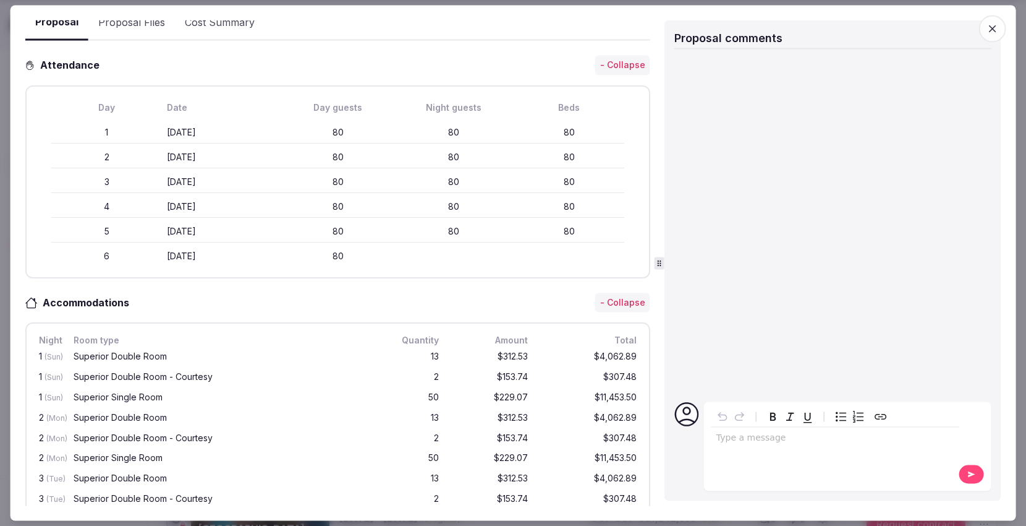
scroll to position [0, 0]
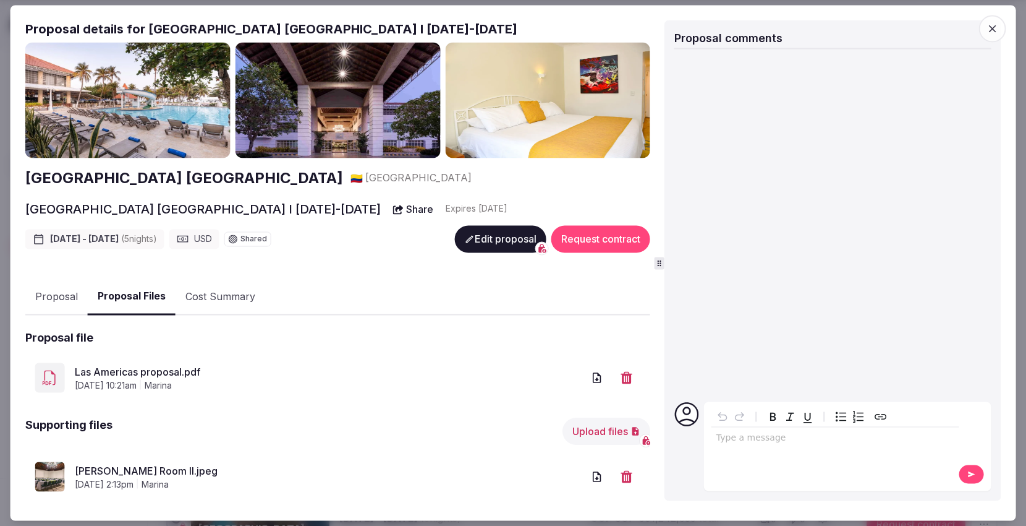
click at [140, 291] on button "Proposal Files" at bounding box center [132, 297] width 88 height 36
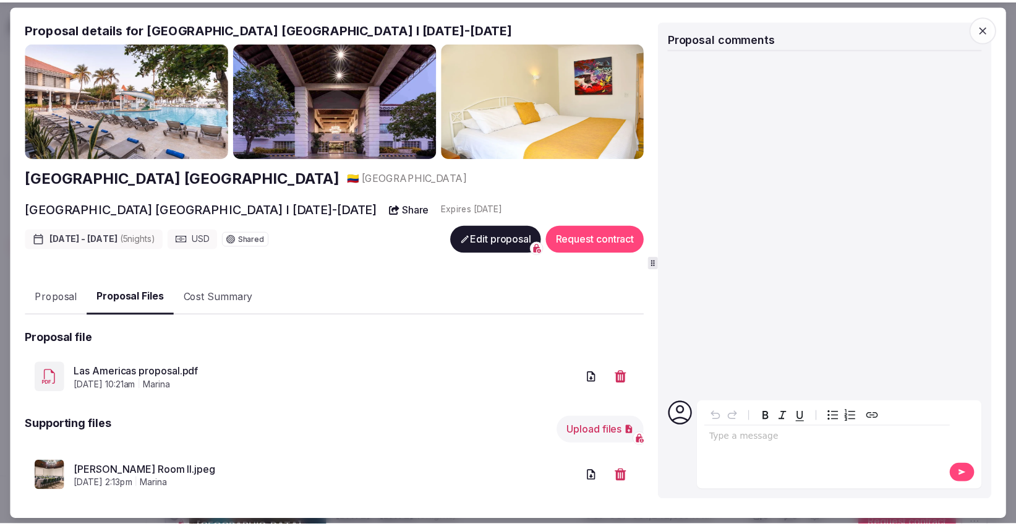
scroll to position [69, 0]
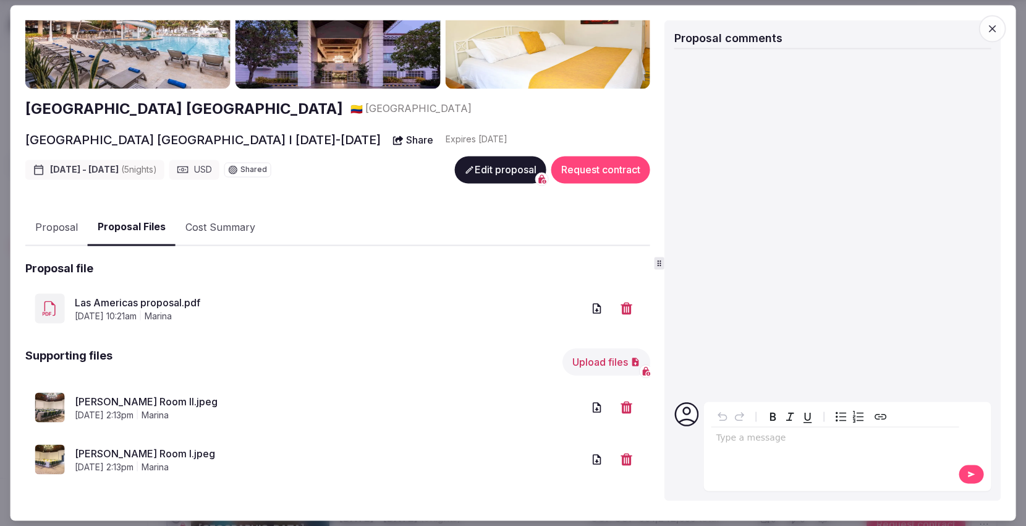
click at [158, 303] on link "Las Americas proposal.pdf" at bounding box center [329, 302] width 509 height 15
click at [992, 36] on span "button" at bounding box center [992, 28] width 27 height 27
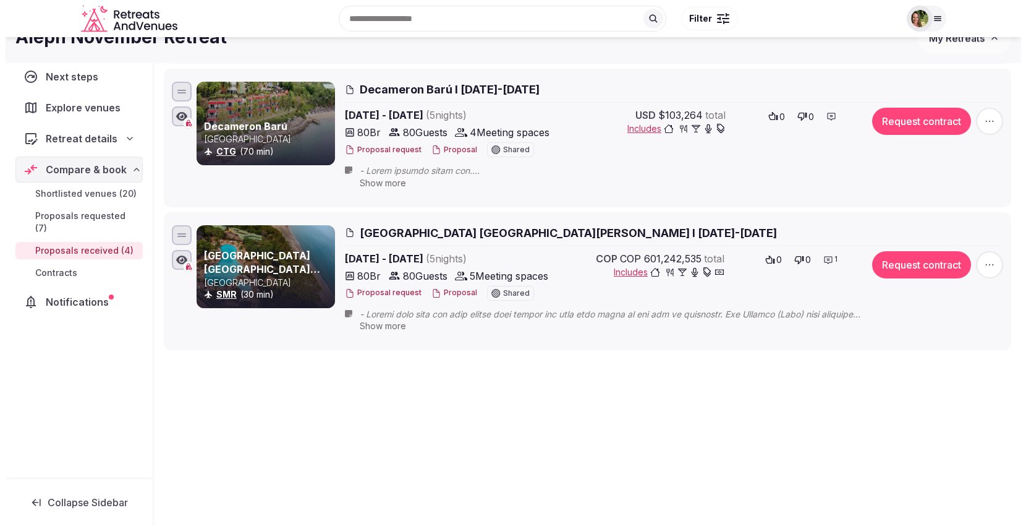
scroll to position [122, 0]
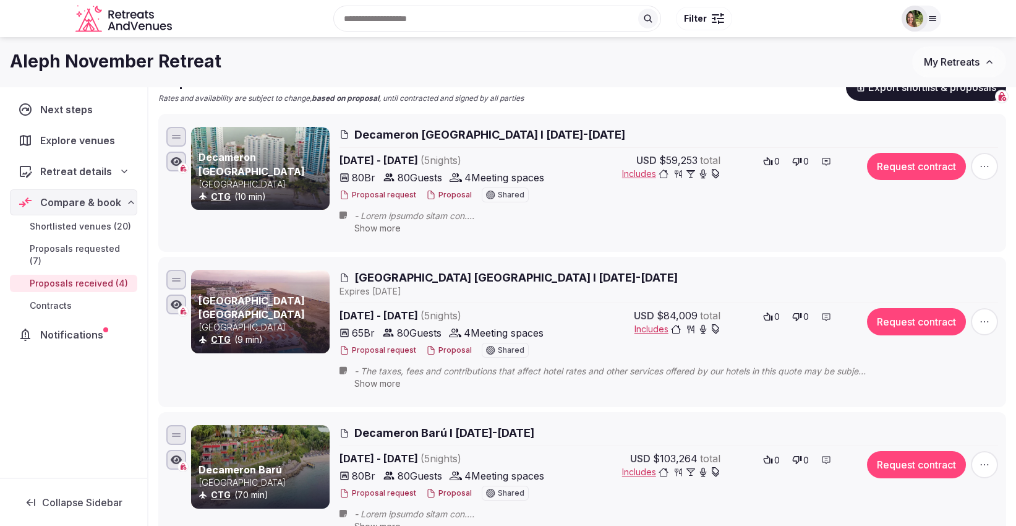
click at [445, 195] on button "Proposal" at bounding box center [449, 195] width 46 height 11
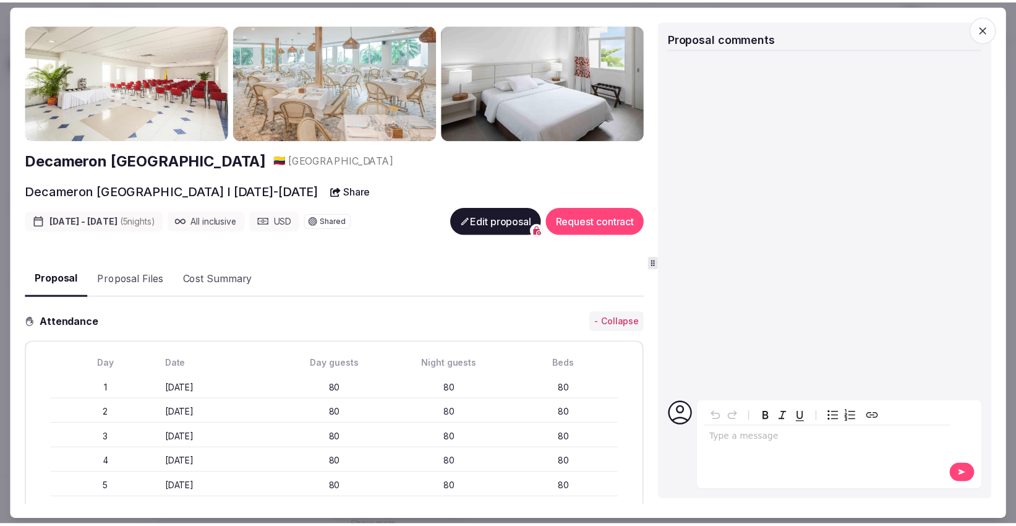
scroll to position [0, 0]
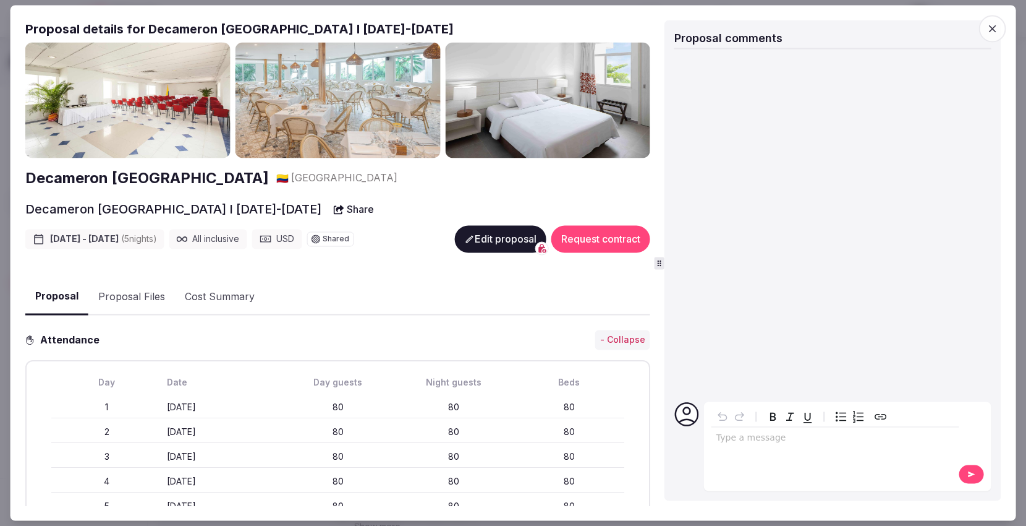
click at [994, 29] on icon "button" at bounding box center [992, 28] width 7 height 7
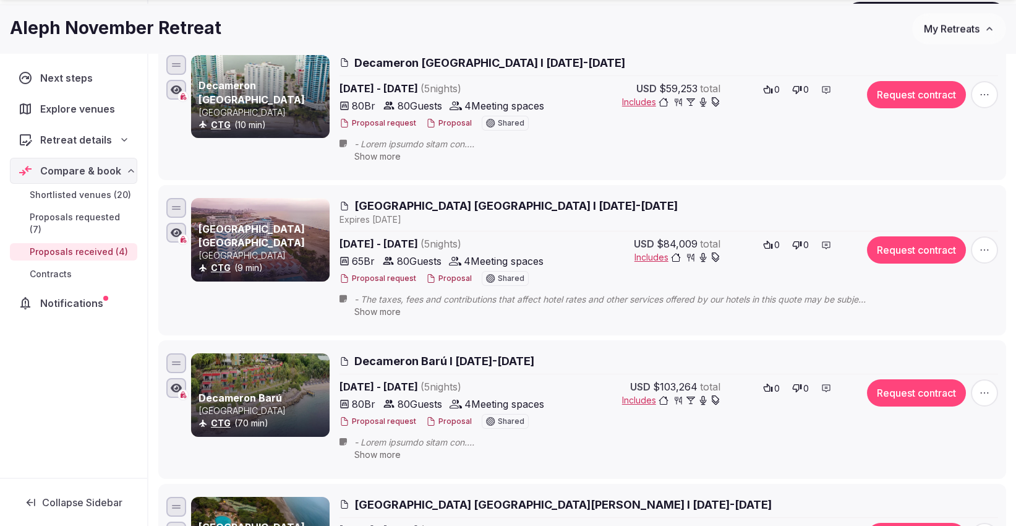
scroll to position [259, 0]
